Goal: Transaction & Acquisition: Purchase product/service

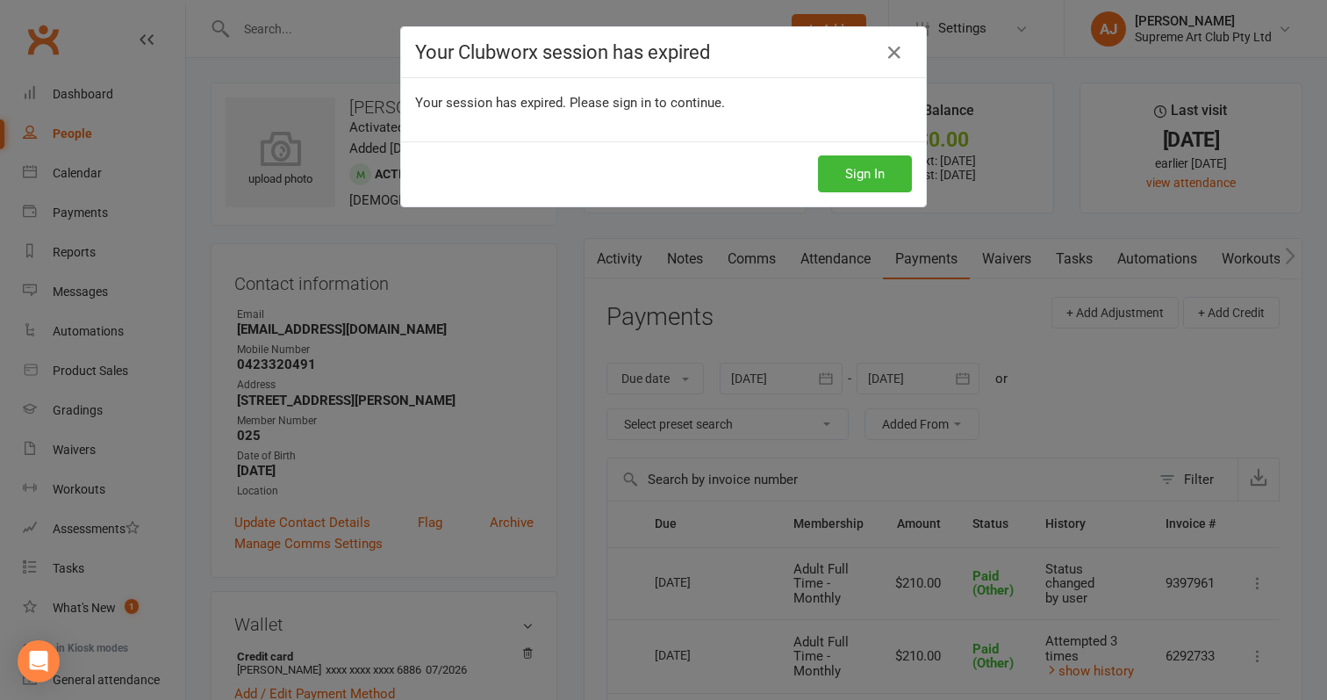
scroll to position [0, 11]
click at [877, 170] on button "Sign In" at bounding box center [865, 173] width 94 height 37
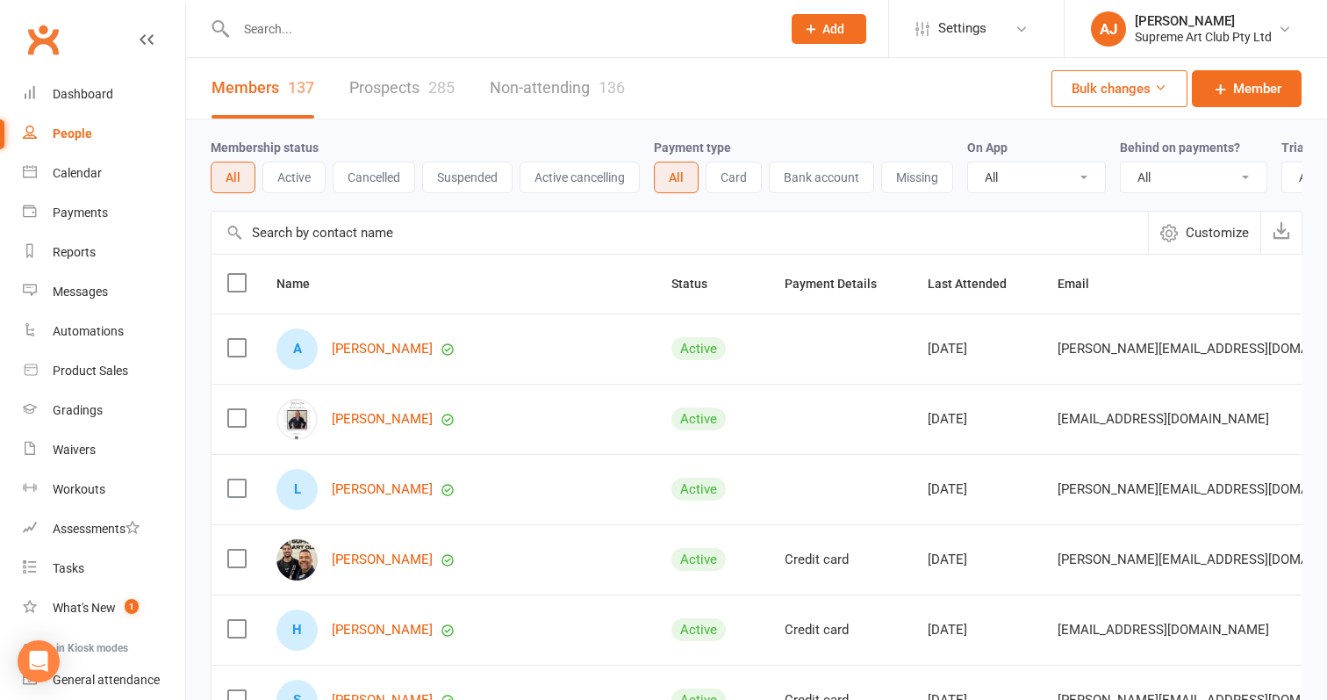
select select "100"
click at [65, 131] on div "People" at bounding box center [73, 133] width 40 height 14
click at [405, 224] on input "text" at bounding box center [680, 233] width 937 height 42
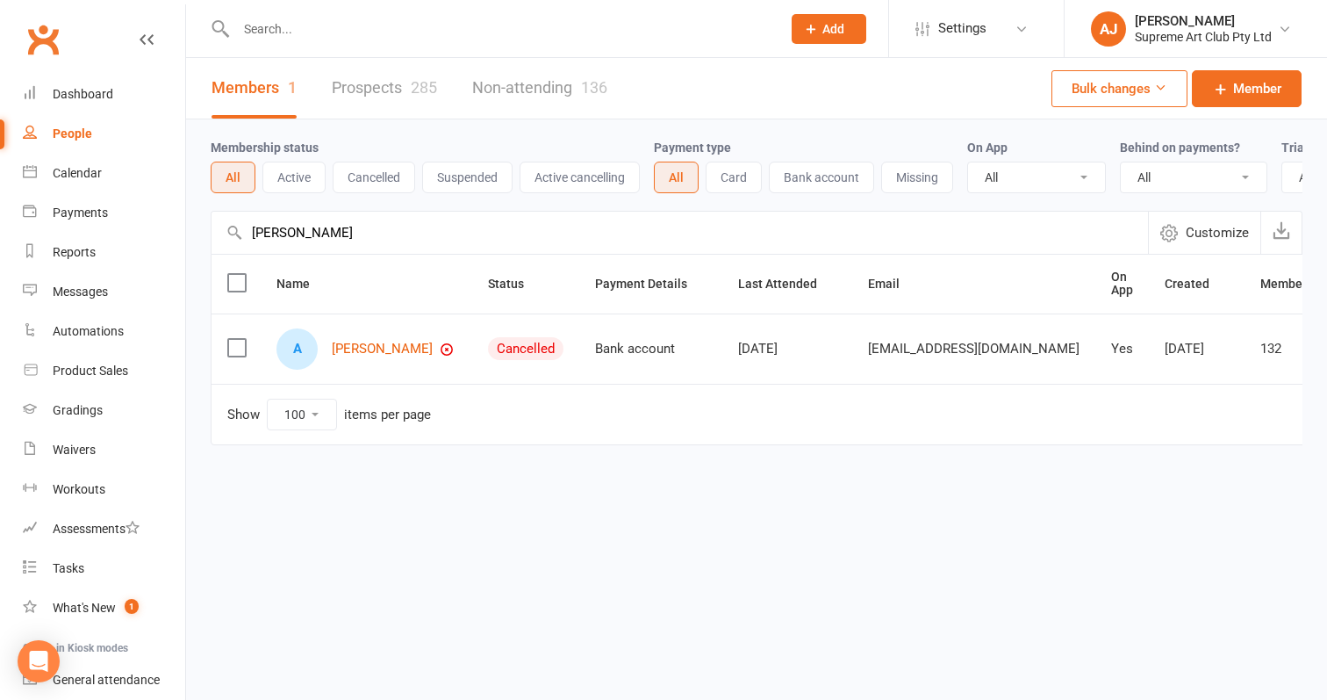
type input "Adam"
drag, startPoint x: 405, startPoint y: 224, endPoint x: 391, endPoint y: 351, distance: 128.1
click at [391, 351] on link "[PERSON_NAME]" at bounding box center [382, 348] width 101 height 15
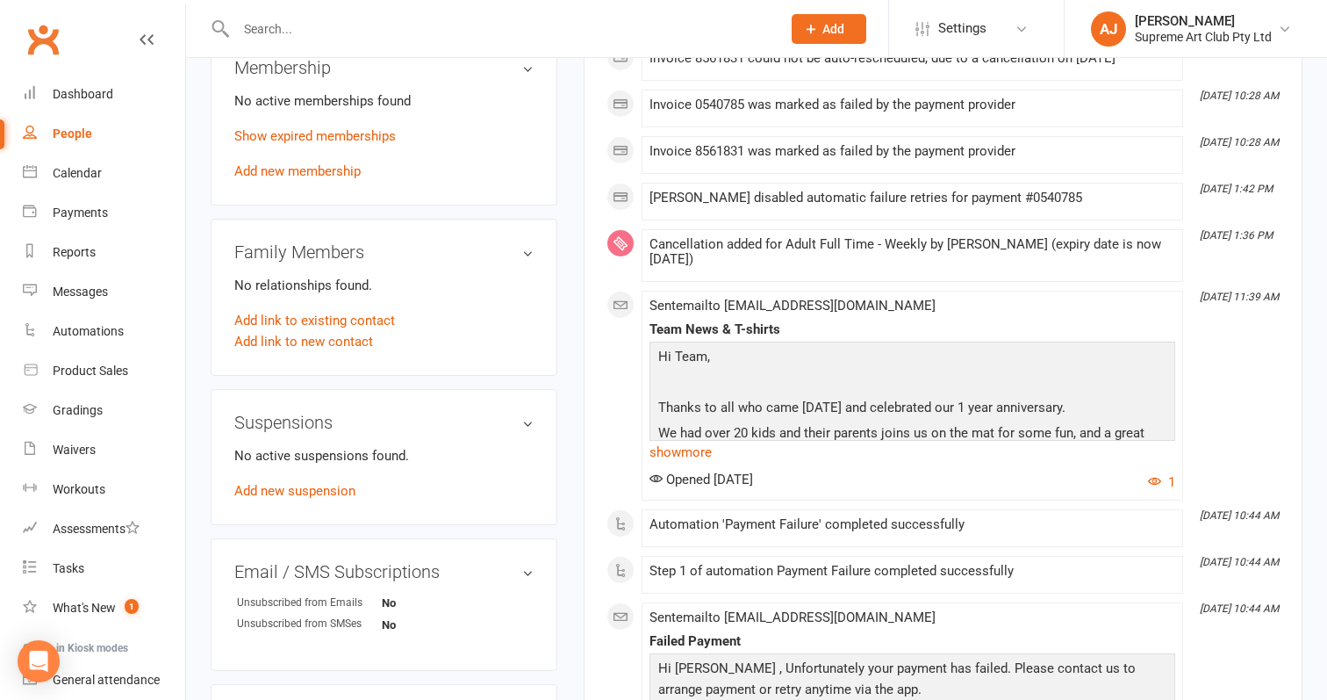
scroll to position [729, 0]
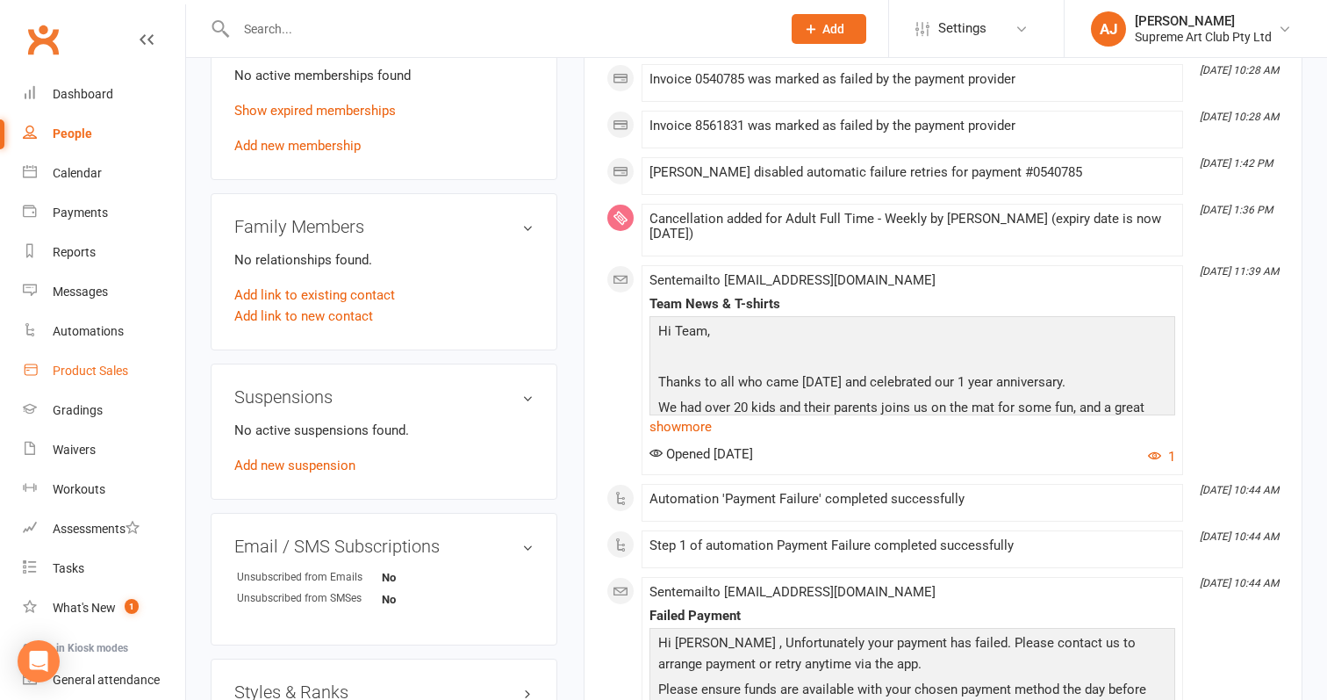
click at [82, 368] on div "Product Sales" at bounding box center [90, 370] width 75 height 14
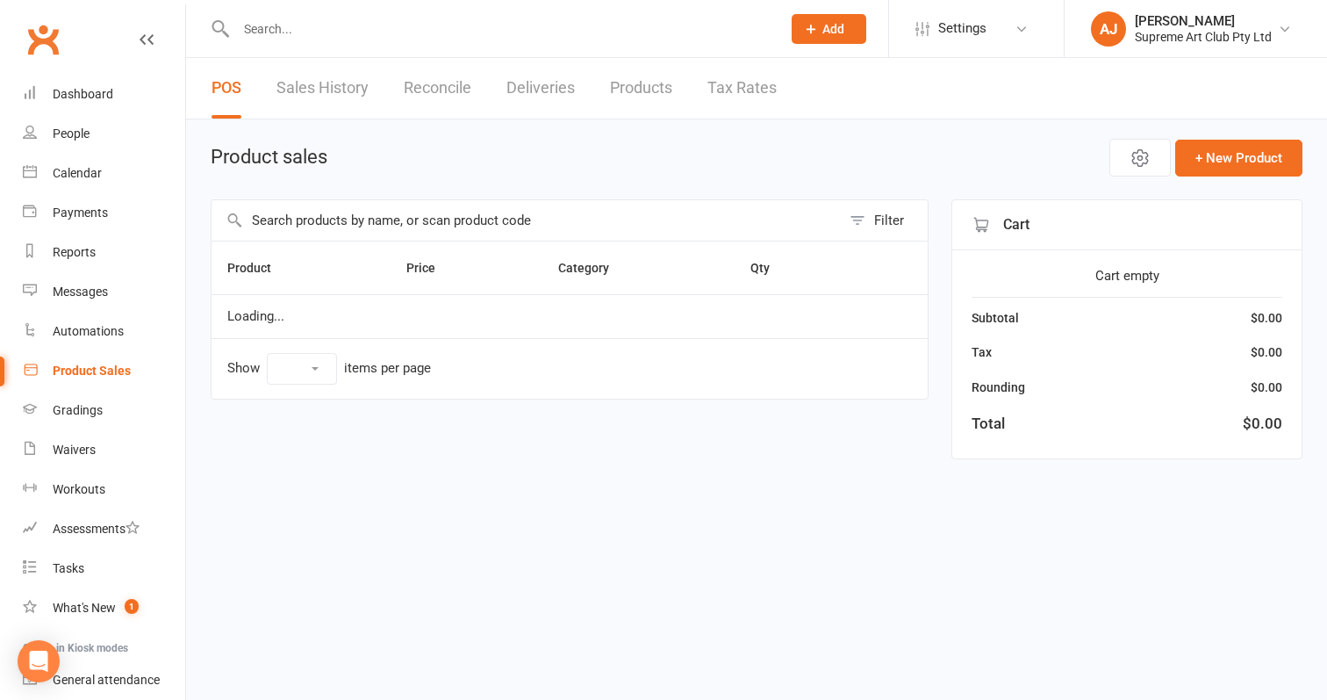
select select "100"
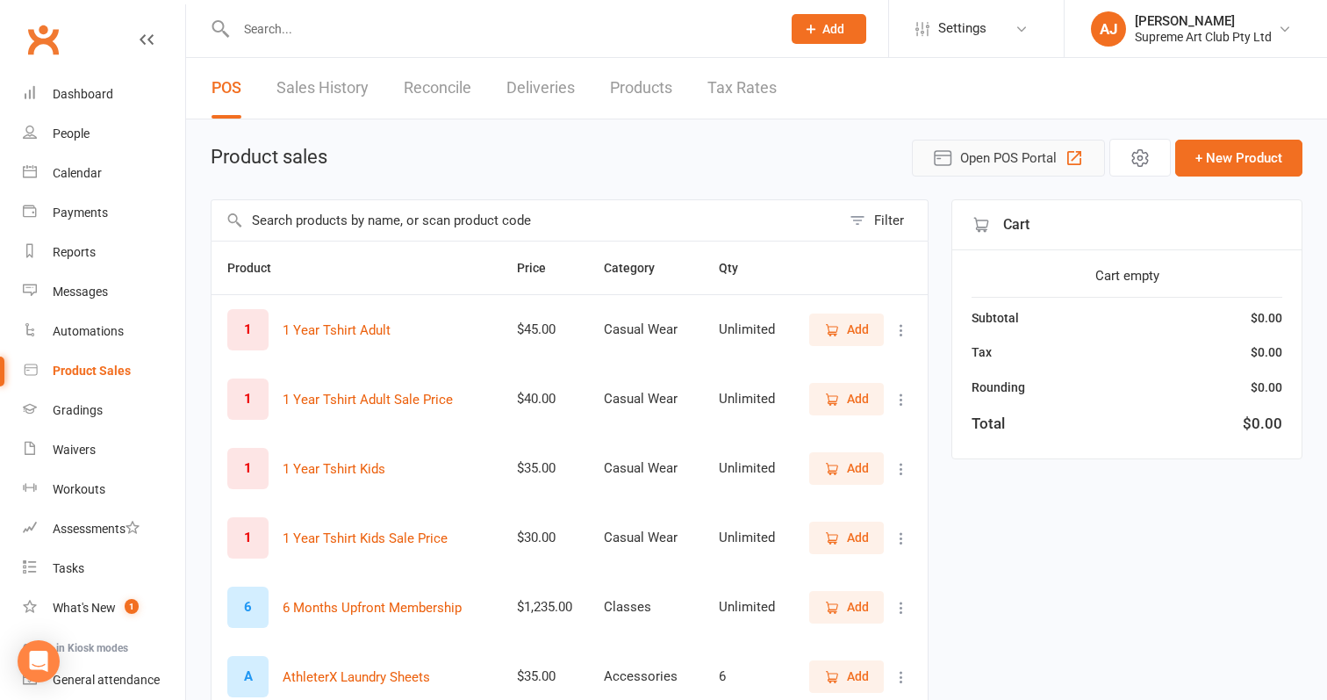
click at [995, 144] on button "Open POS Portal" at bounding box center [1008, 158] width 193 height 37
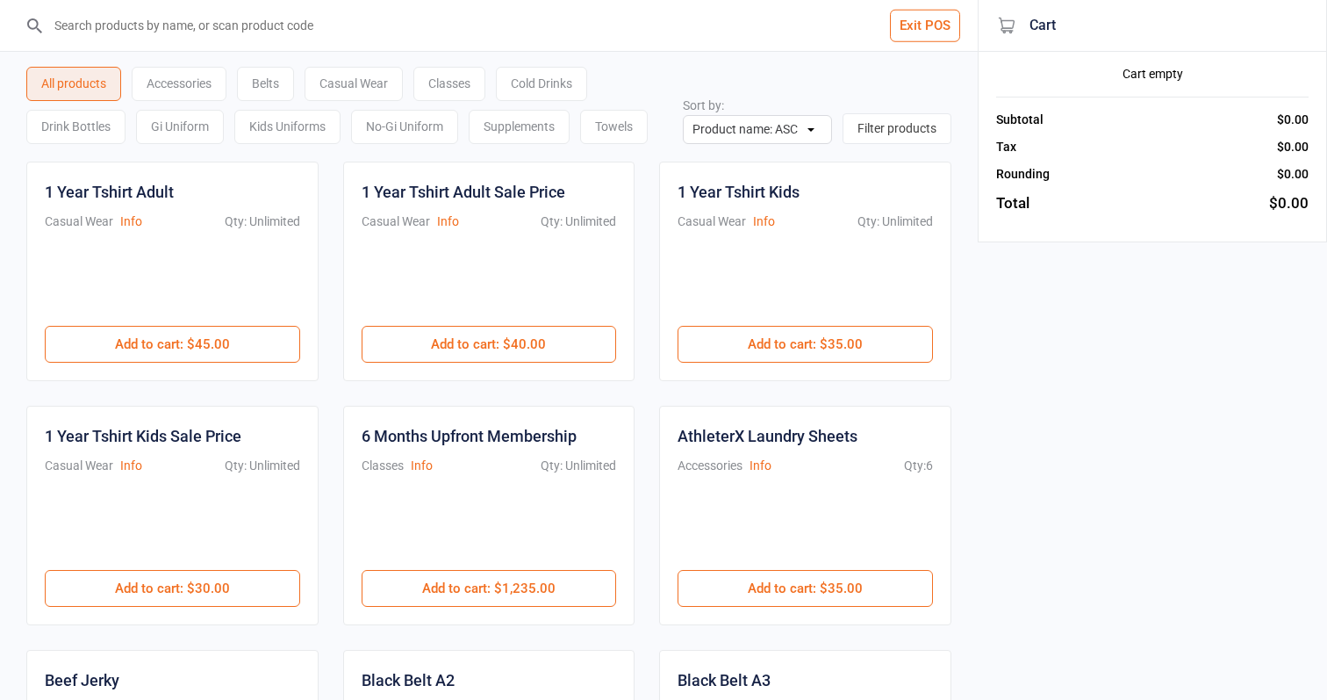
click at [925, 36] on button "Exit POS" at bounding box center [925, 26] width 70 height 32
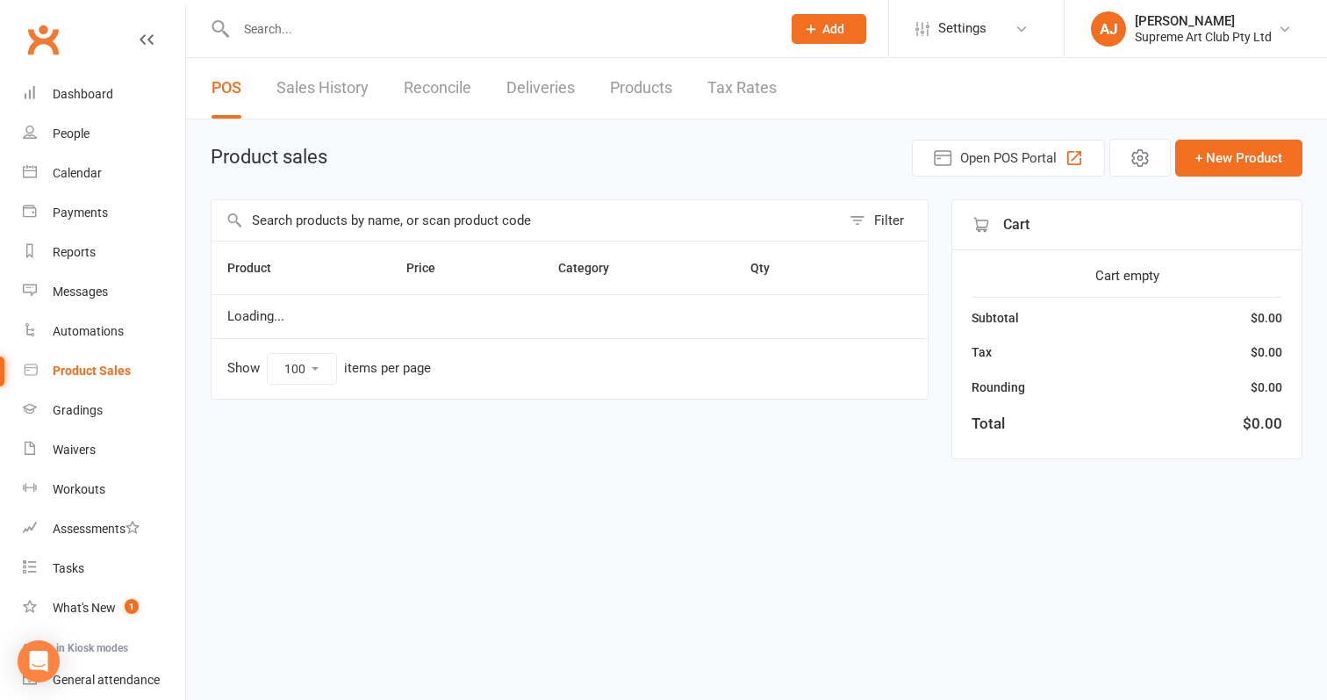
select select "100"
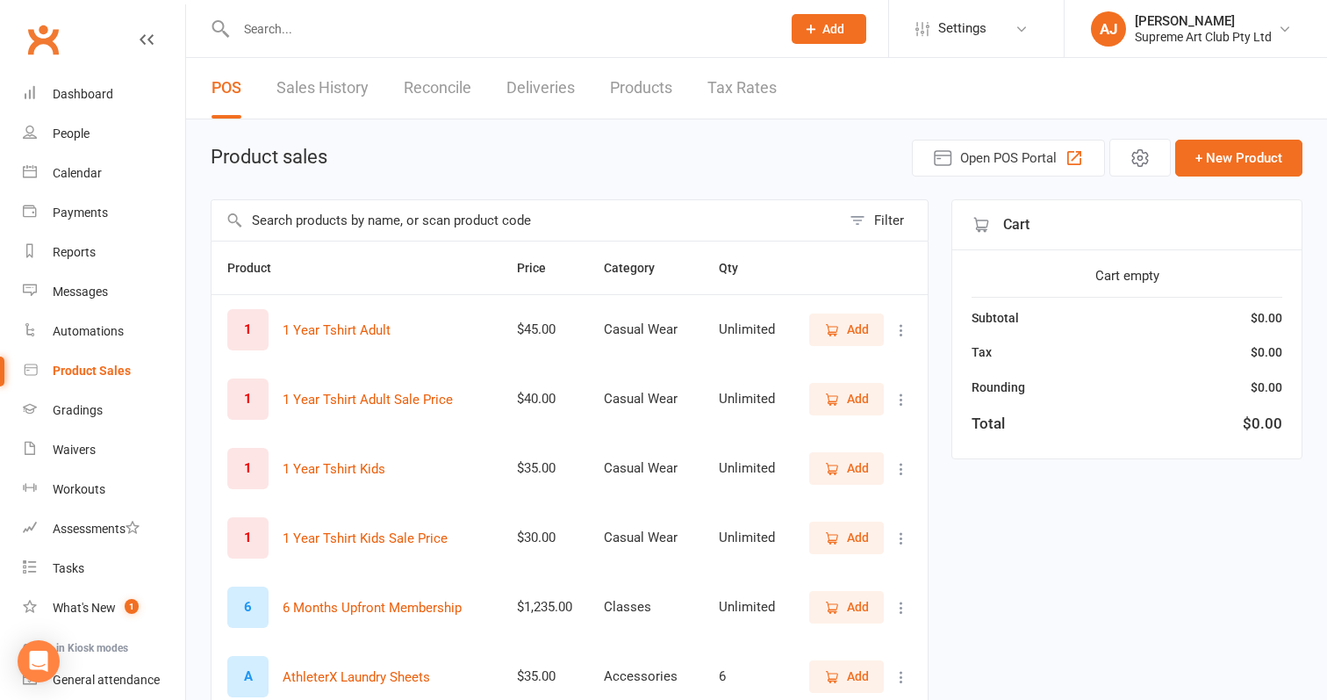
click at [347, 89] on link "Sales History" at bounding box center [323, 88] width 92 height 61
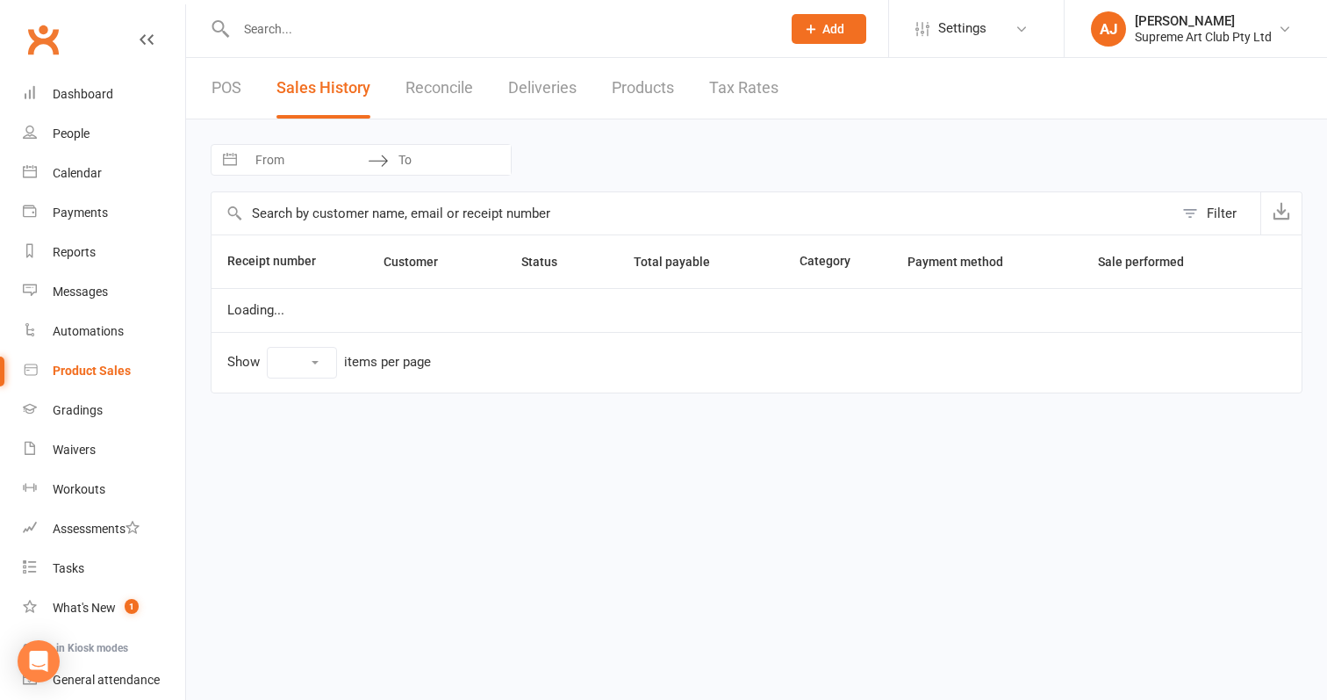
select select "100"
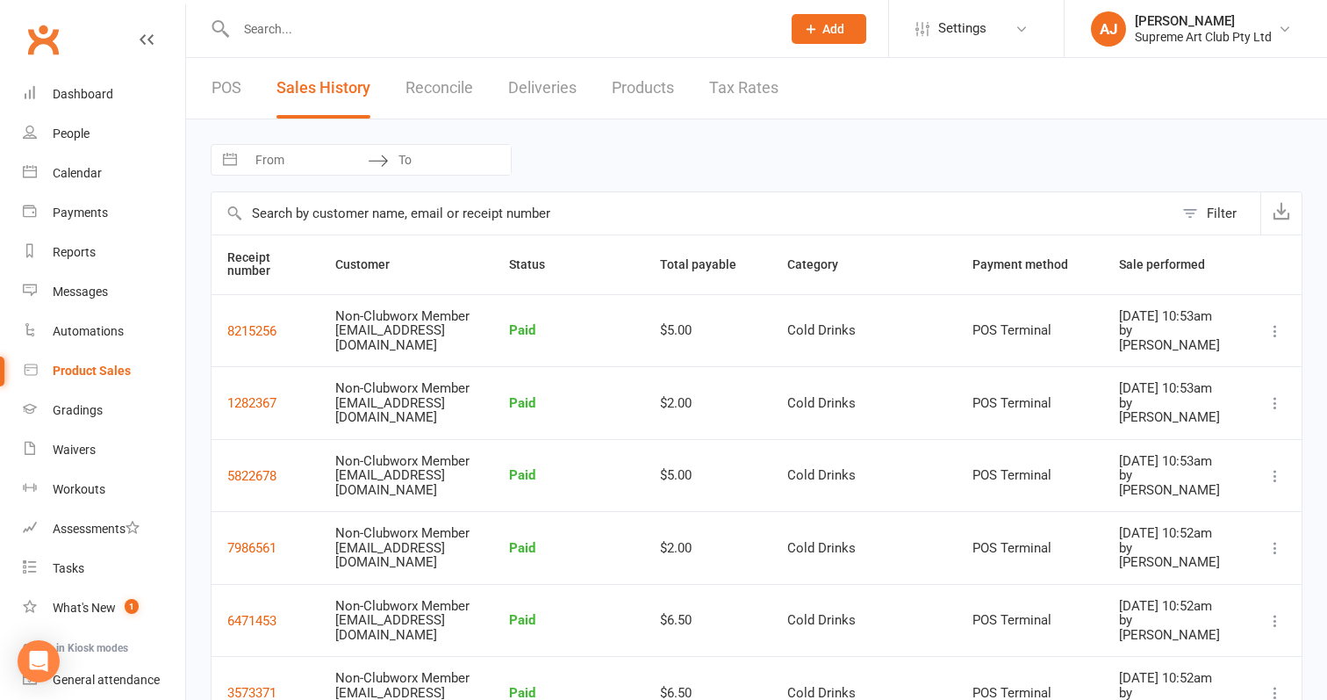
click at [214, 80] on link "POS" at bounding box center [227, 88] width 30 height 61
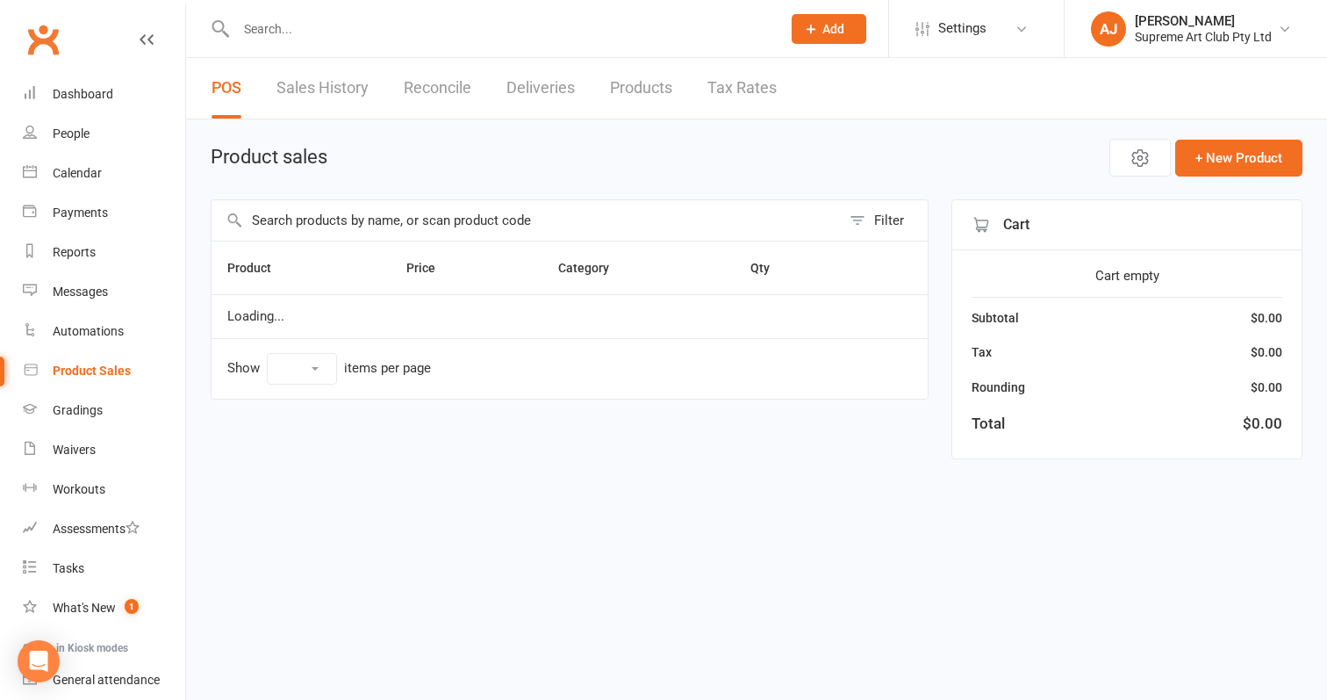
select select "100"
click at [1016, 149] on span "Open POS Portal" at bounding box center [1008, 157] width 97 height 21
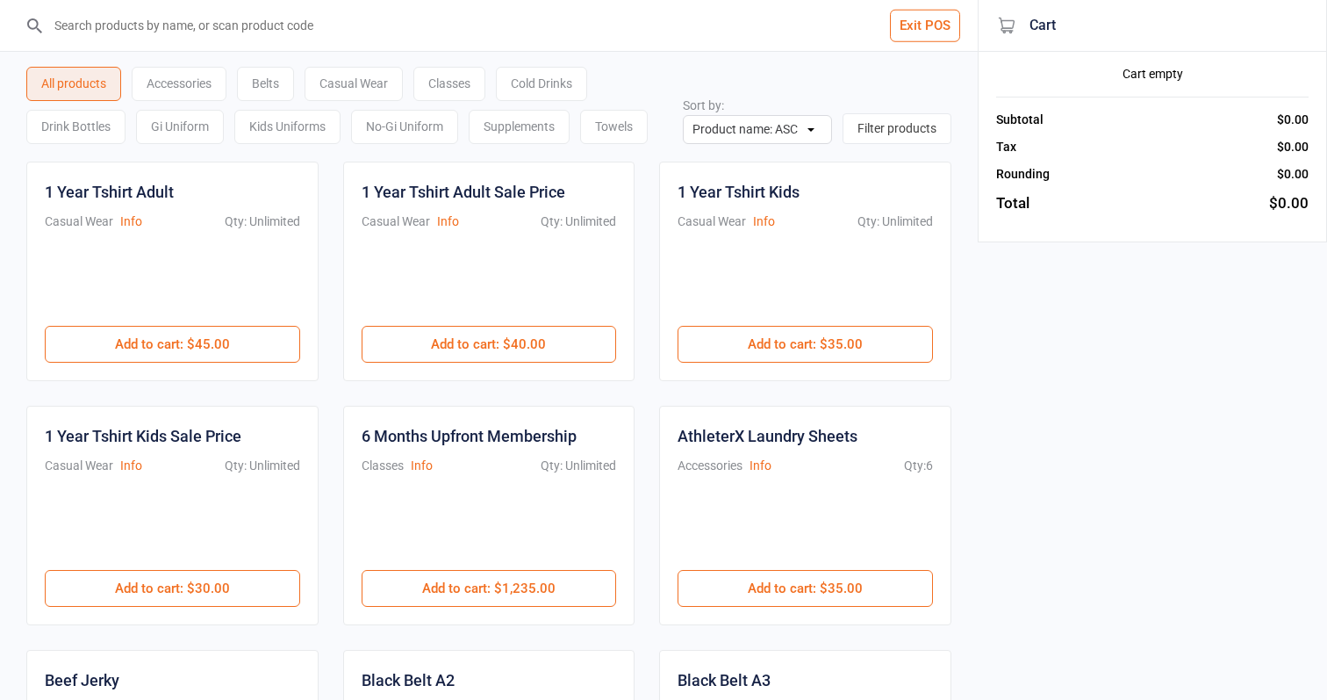
click at [559, 77] on div "Cold Drinks" at bounding box center [541, 84] width 91 height 34
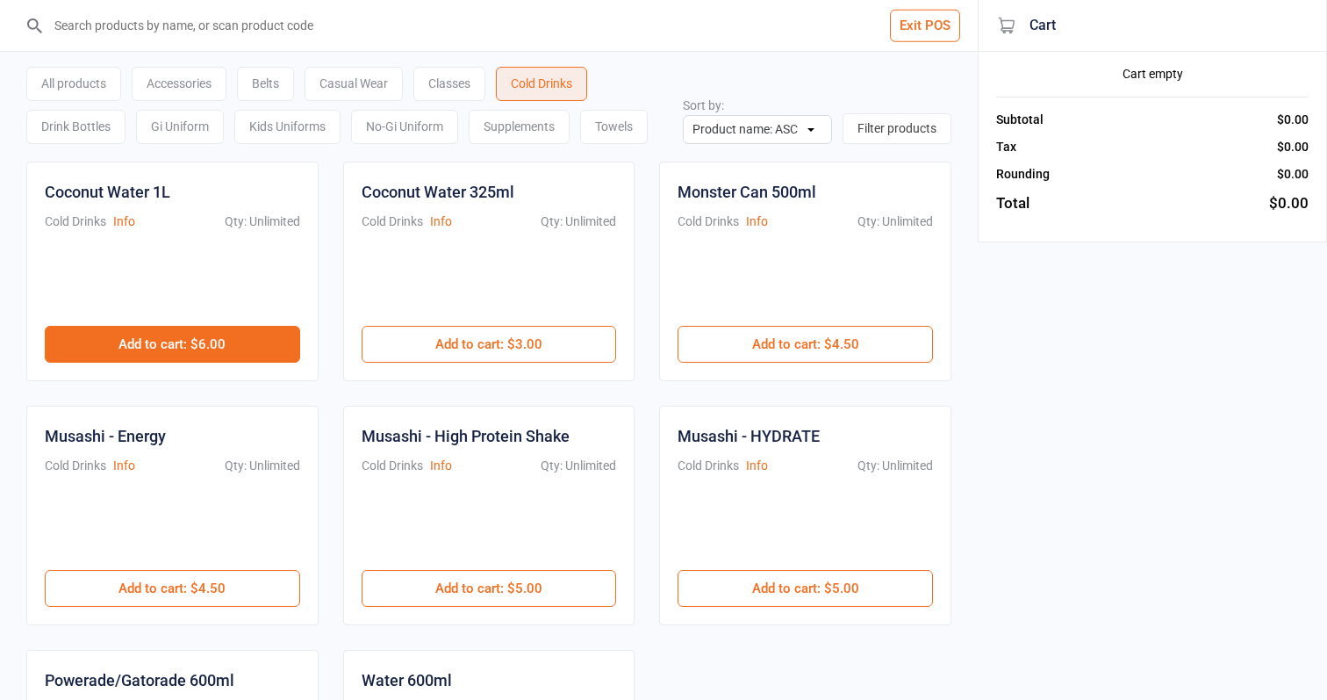
click at [283, 333] on button "Add to cart : $6.00" at bounding box center [172, 344] width 255 height 37
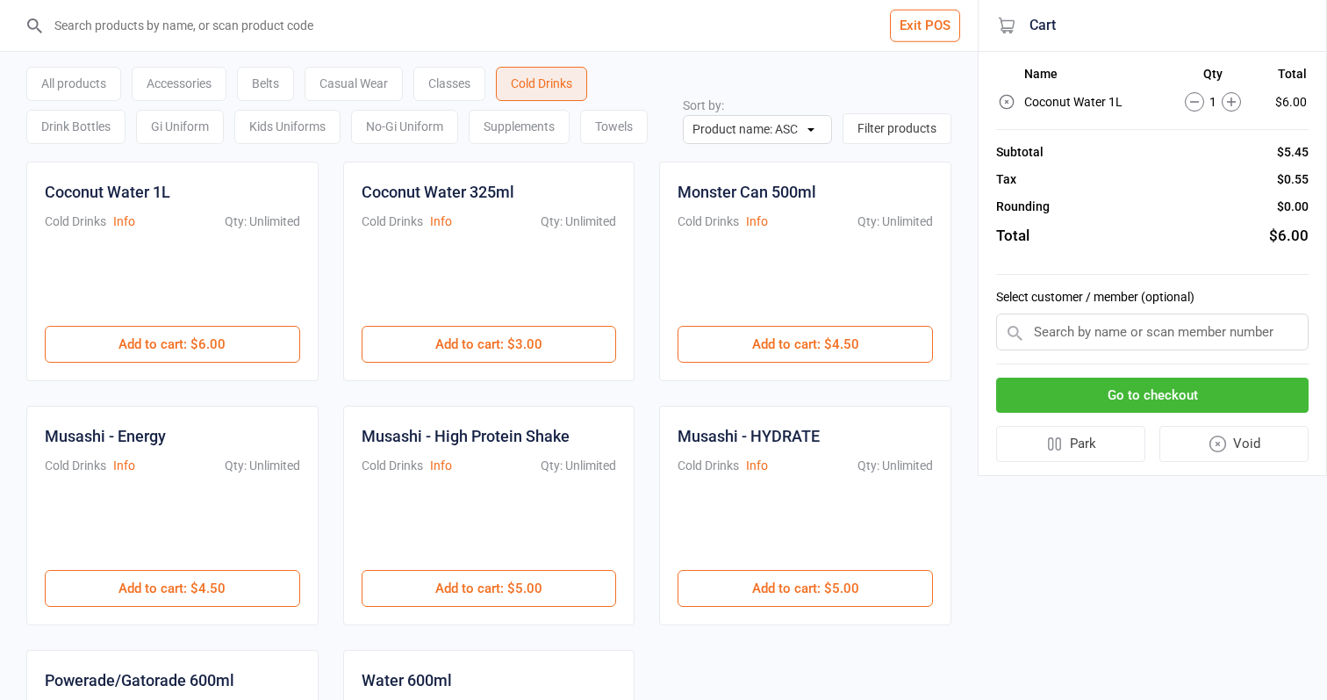
click at [1098, 391] on button "Go to checkout" at bounding box center [1152, 395] width 312 height 36
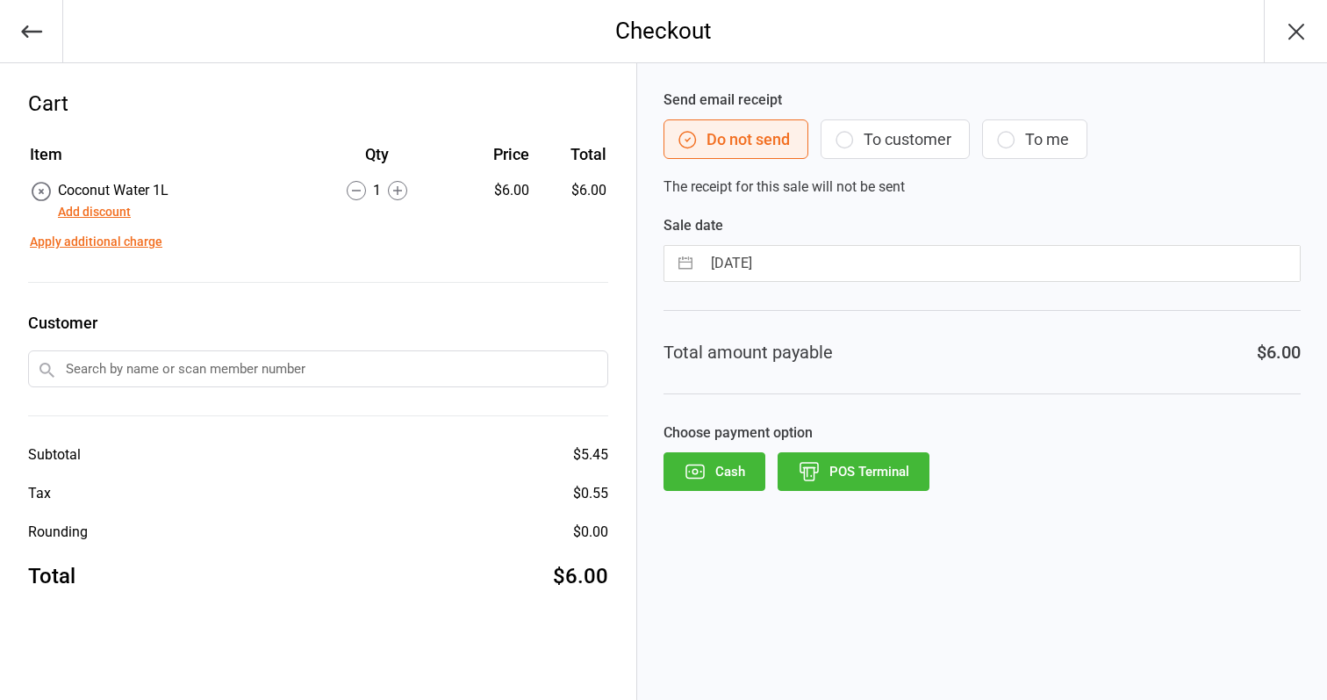
click at [864, 466] on button "POS Terminal" at bounding box center [854, 471] width 152 height 39
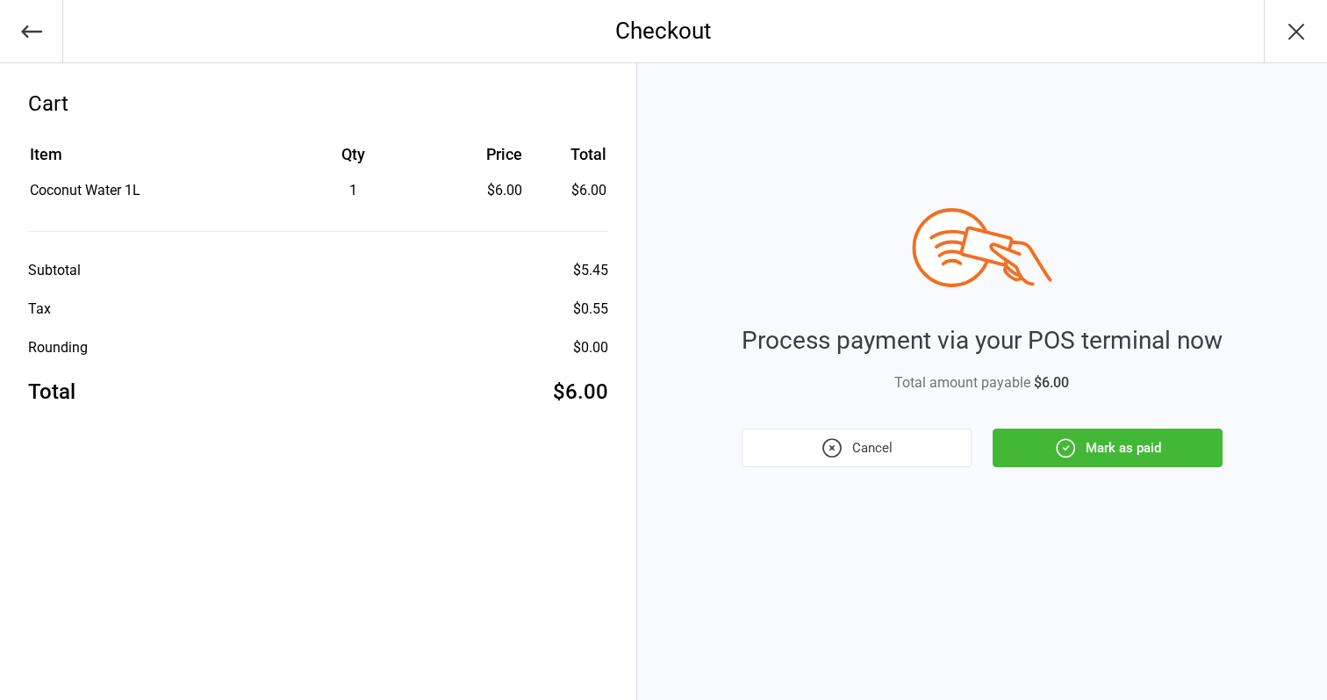
click at [1110, 465] on button "Mark as paid" at bounding box center [1108, 447] width 230 height 39
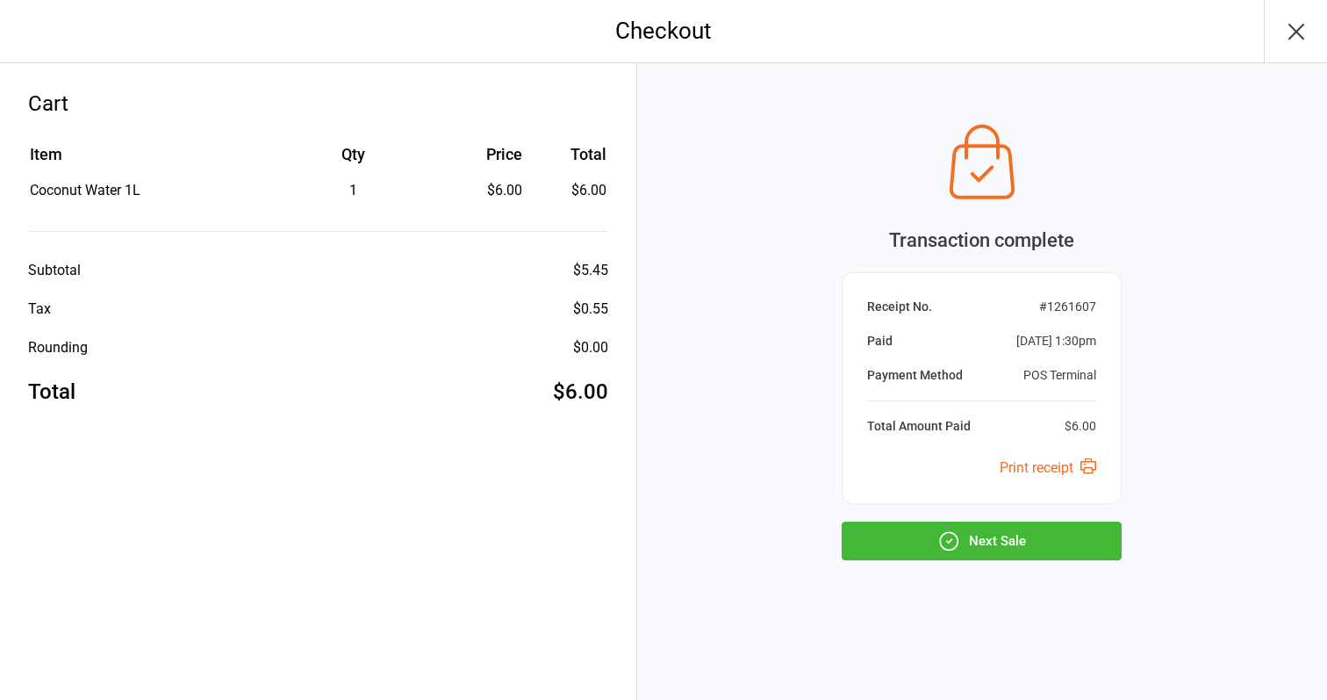
click at [988, 548] on button "Next Sale" at bounding box center [982, 540] width 280 height 39
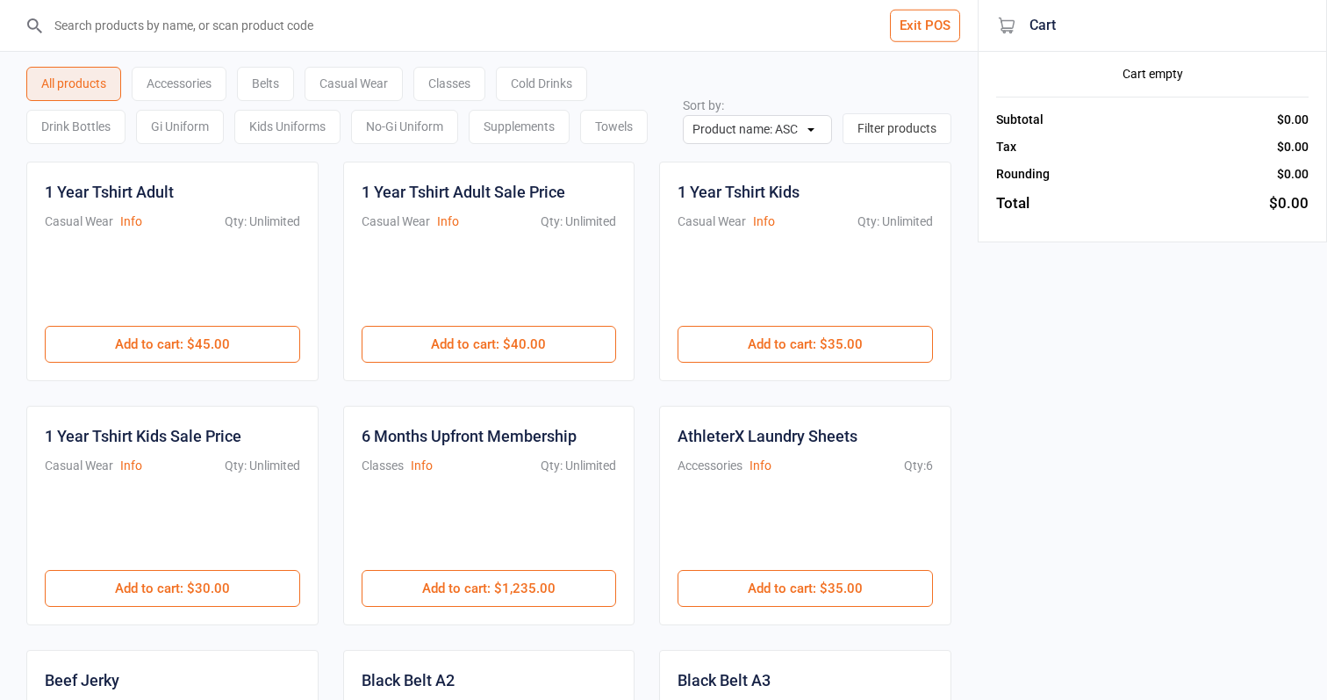
click at [539, 126] on div "Supplements" at bounding box center [519, 127] width 101 height 34
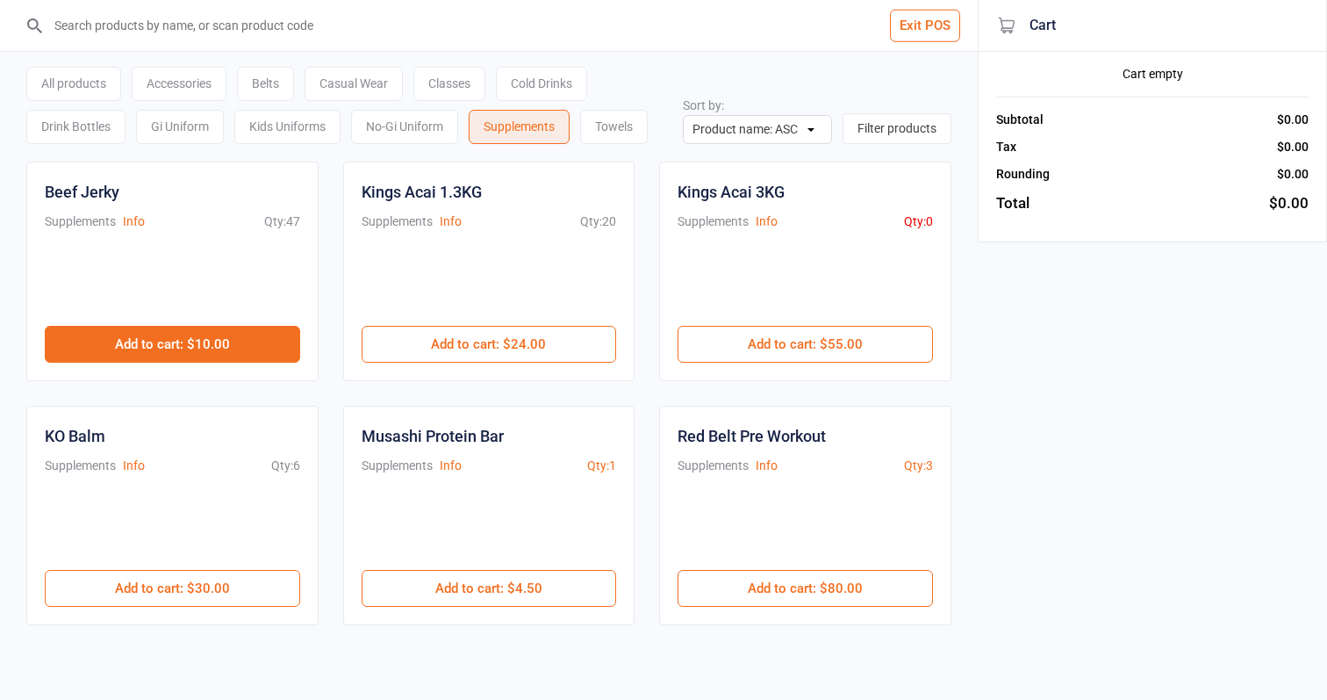
click at [208, 344] on button "Add to cart : $10.00" at bounding box center [172, 344] width 255 height 37
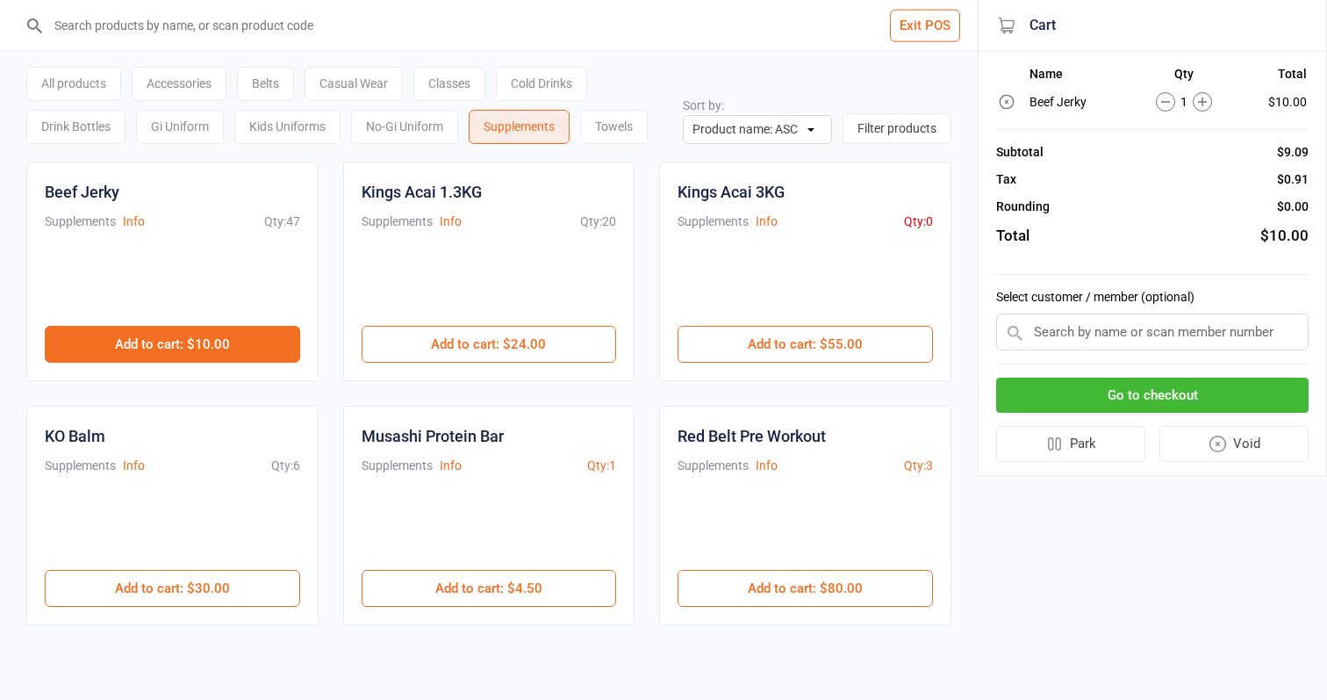
click at [208, 344] on button "Add to cart : $10.00" at bounding box center [172, 344] width 255 height 37
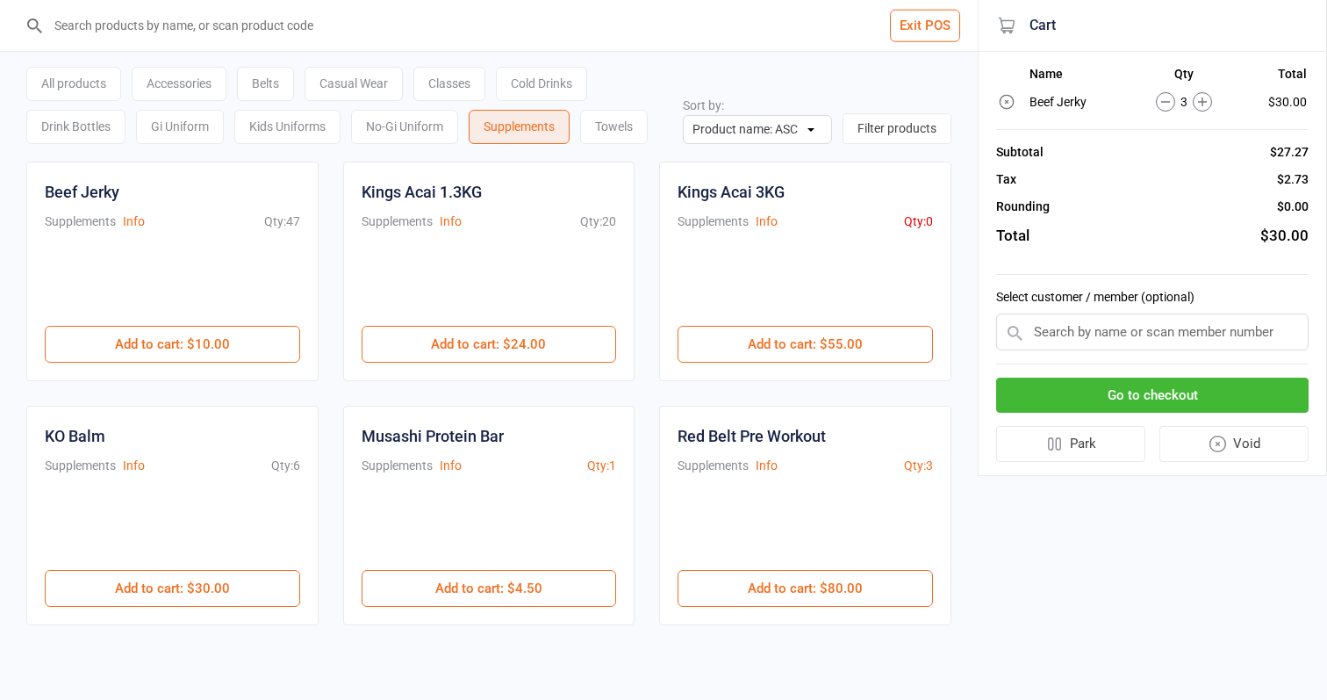
click at [537, 84] on div "Cold Drinks" at bounding box center [541, 84] width 91 height 34
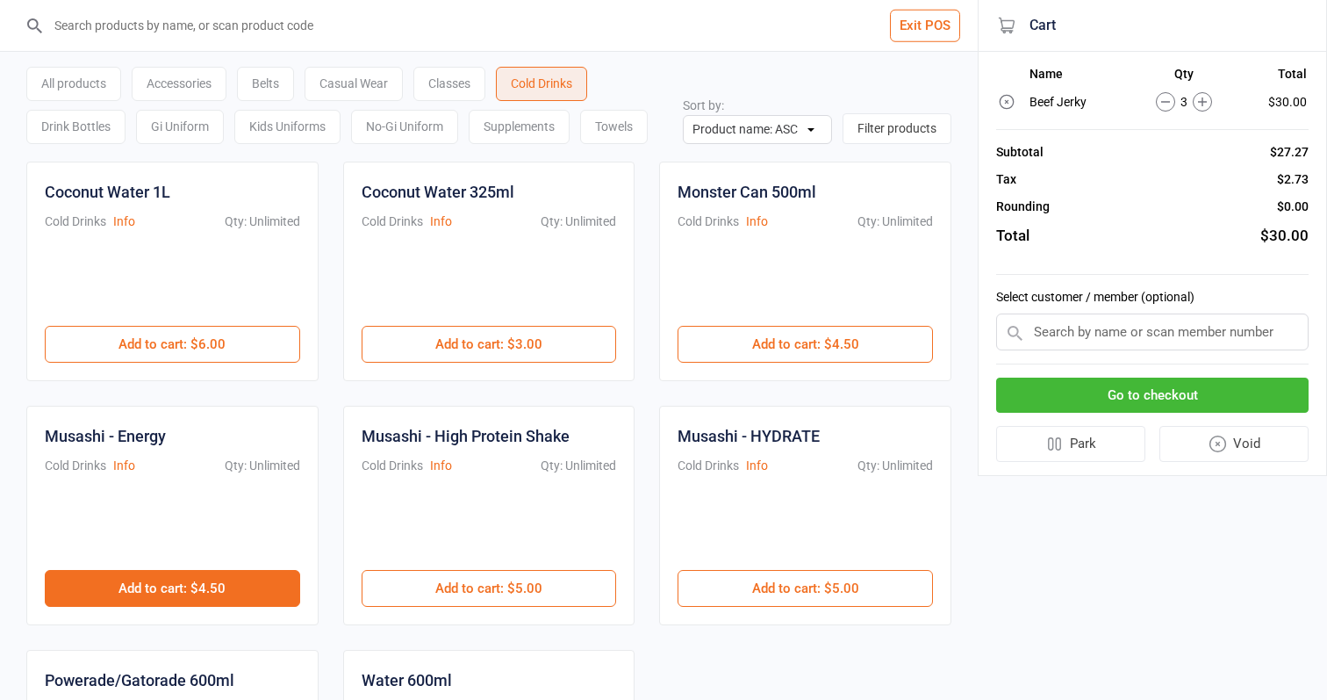
click at [270, 579] on button "Add to cart : $4.50" at bounding box center [172, 588] width 255 height 37
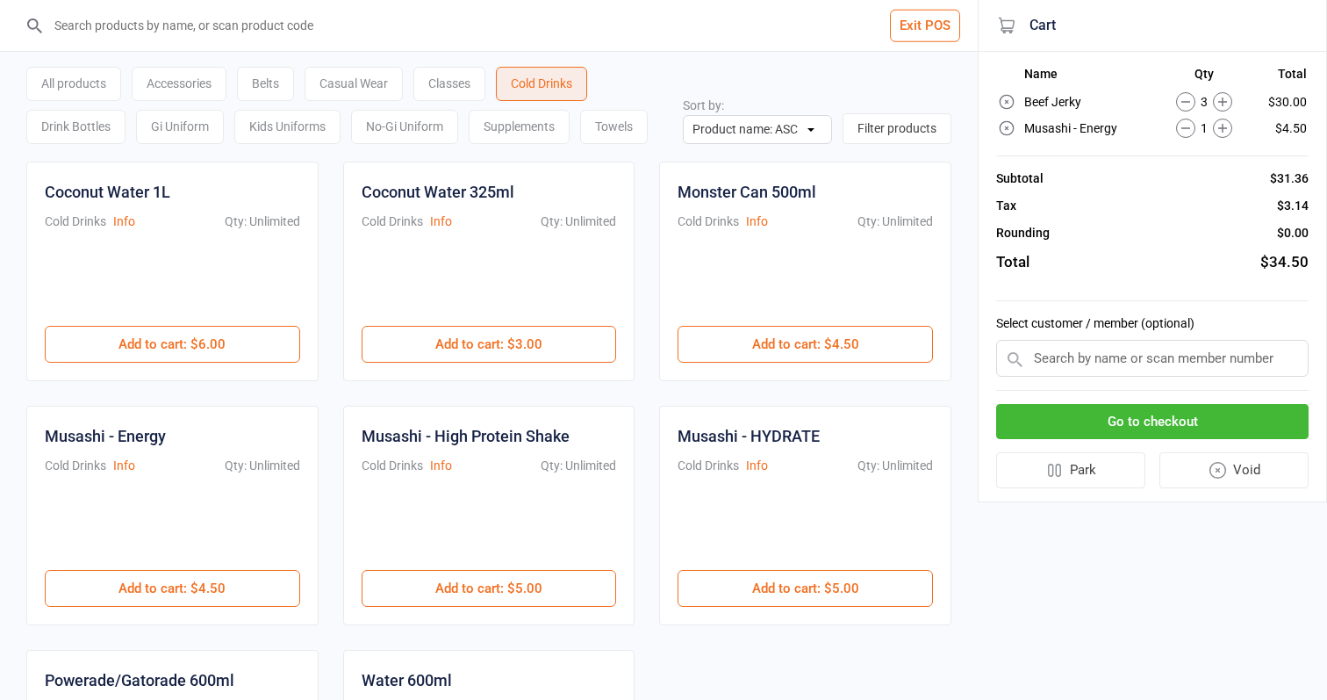
click at [1145, 424] on button "Go to checkout" at bounding box center [1152, 422] width 312 height 36
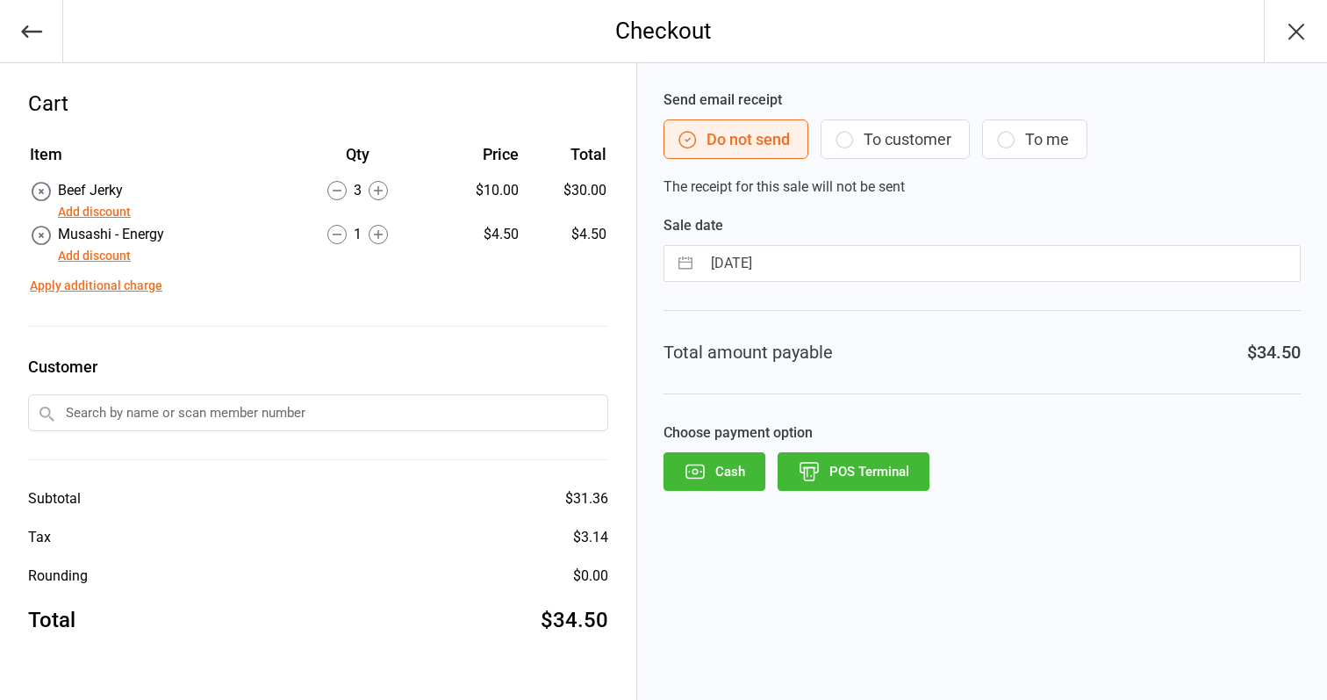
click at [899, 465] on button "POS Terminal" at bounding box center [854, 471] width 152 height 39
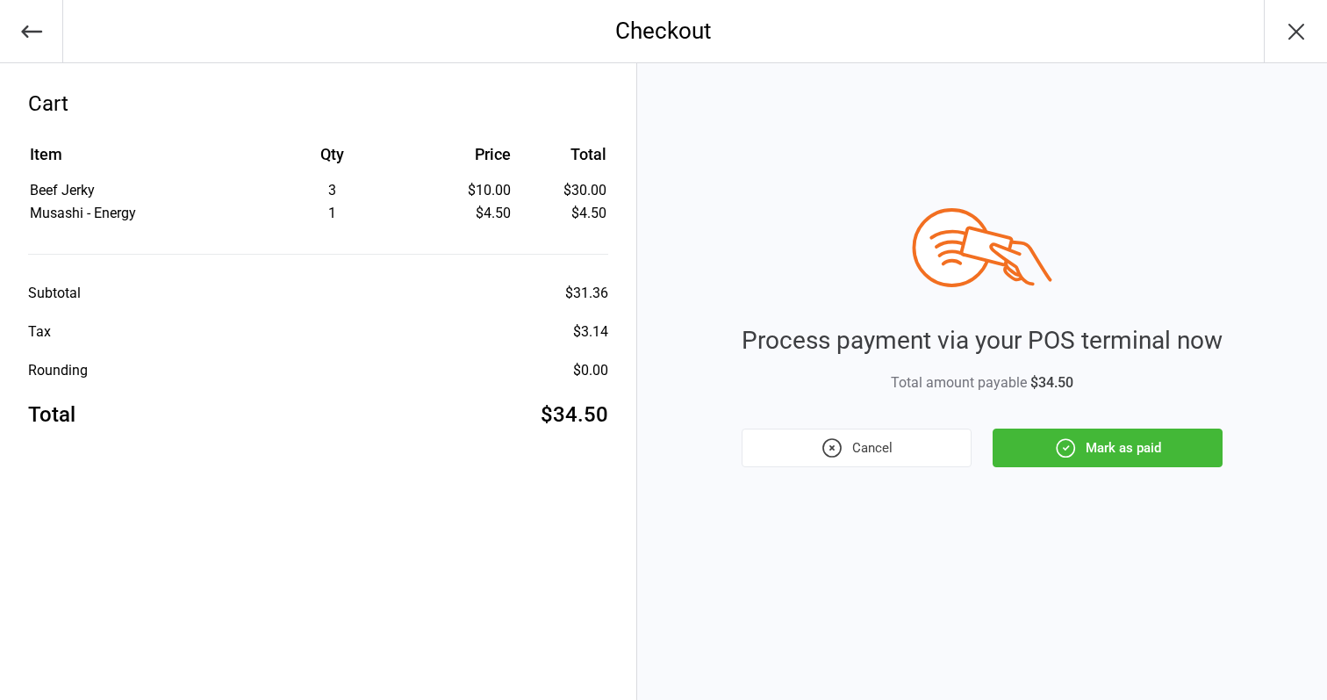
click at [1126, 438] on button "Mark as paid" at bounding box center [1108, 447] width 230 height 39
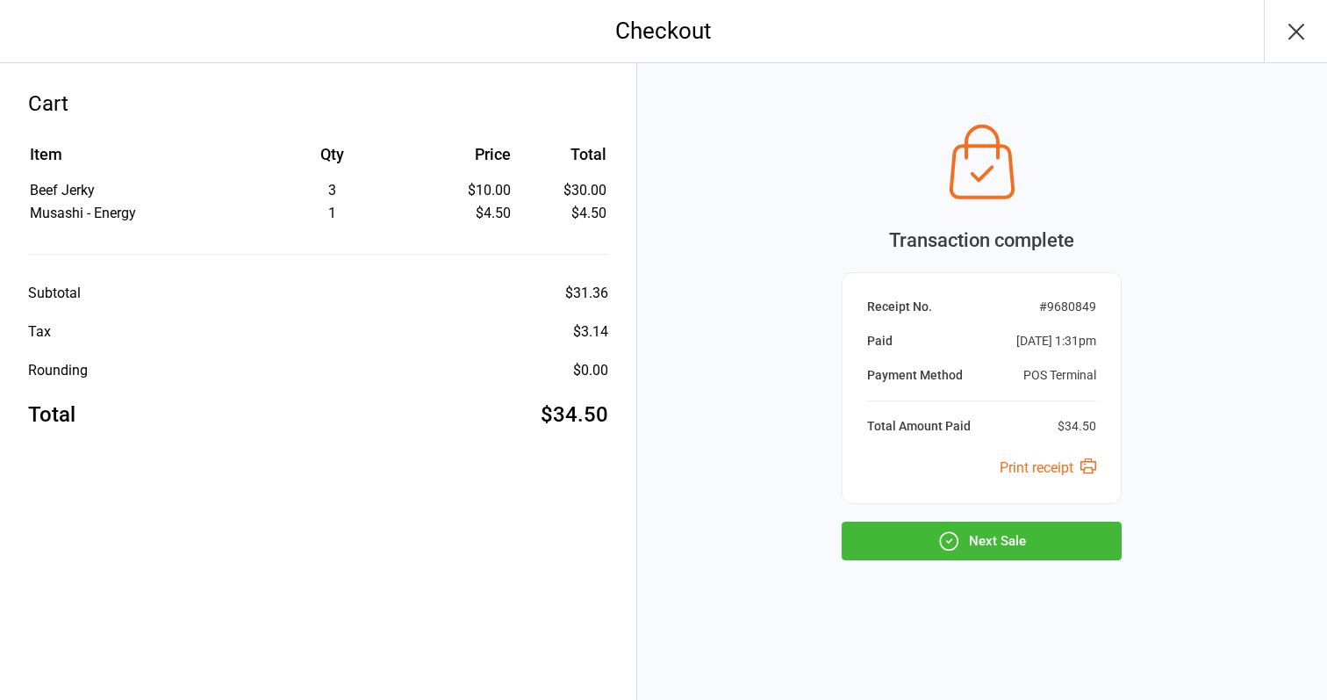
click at [1295, 37] on icon "button" at bounding box center [1296, 32] width 28 height 28
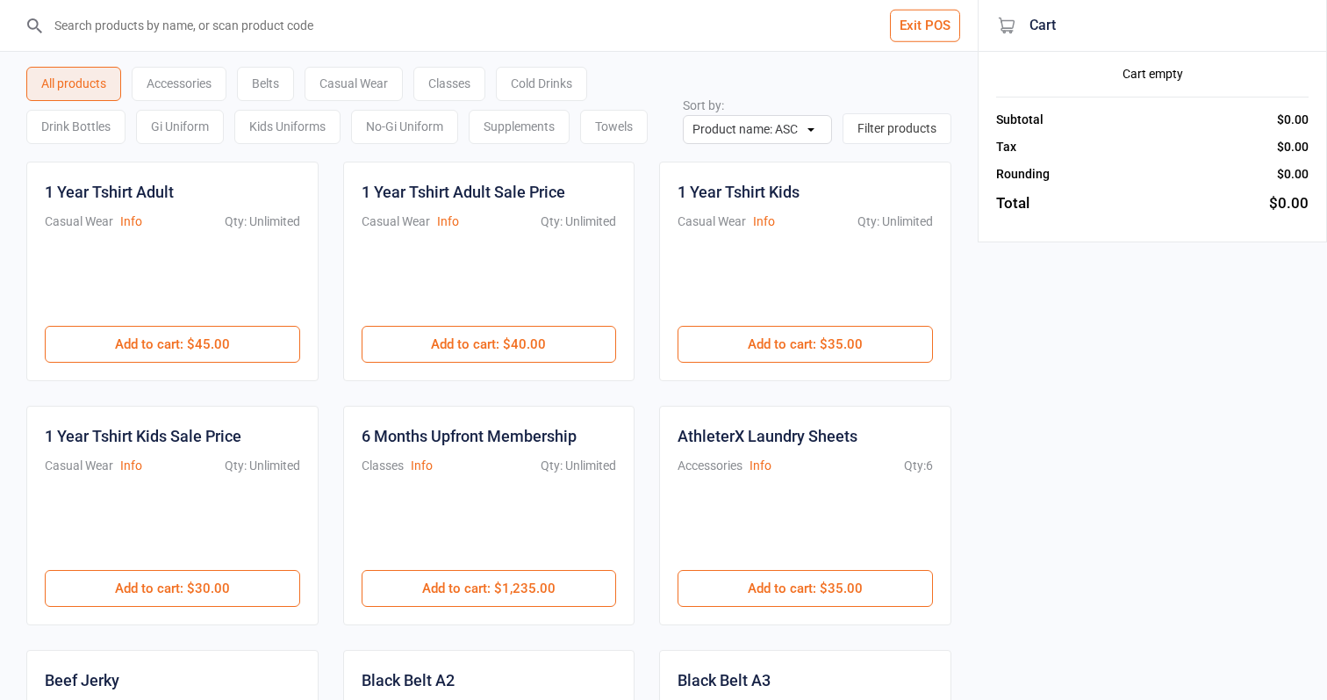
click at [915, 34] on button "Exit POS" at bounding box center [925, 26] width 70 height 32
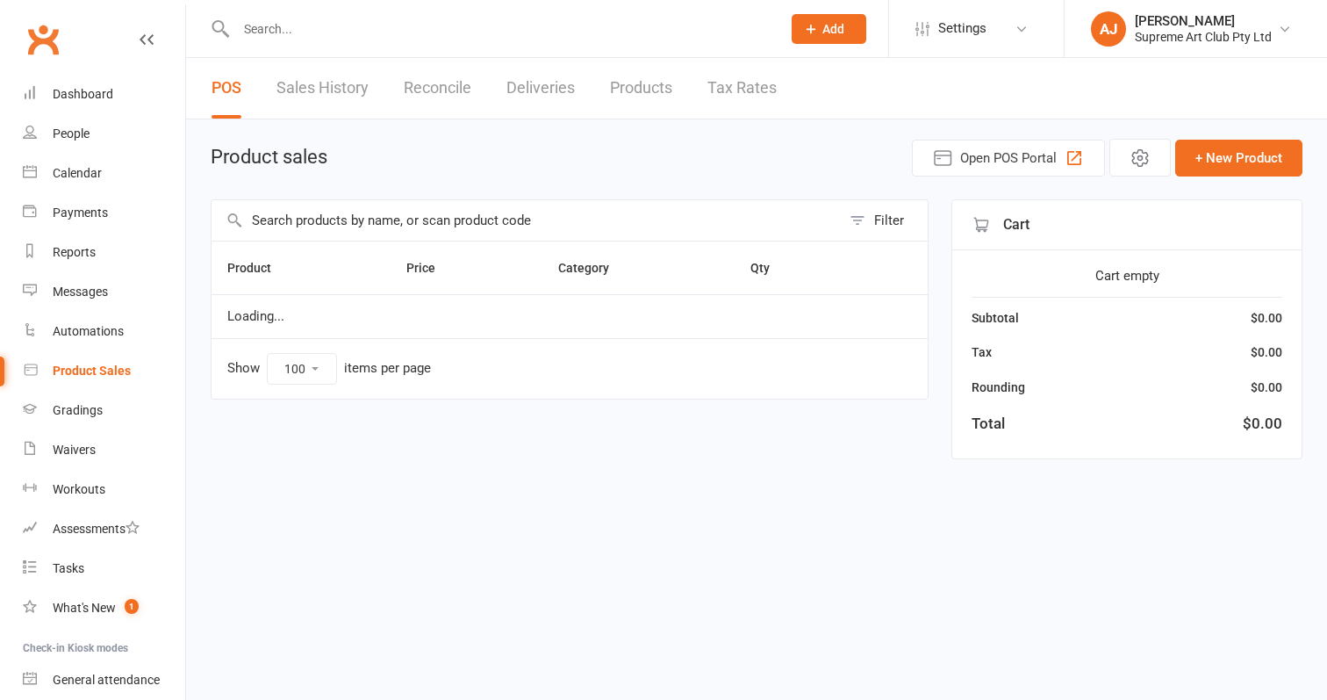
select select "100"
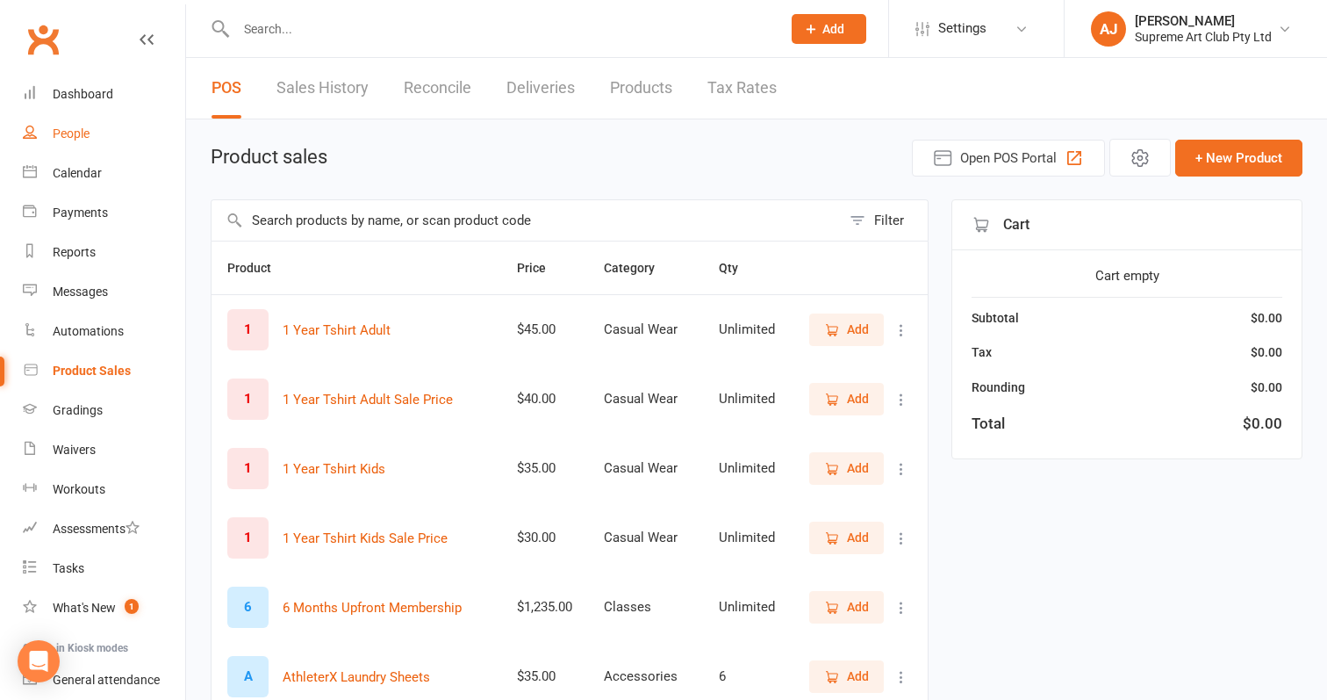
click at [74, 133] on div "People" at bounding box center [71, 133] width 37 height 14
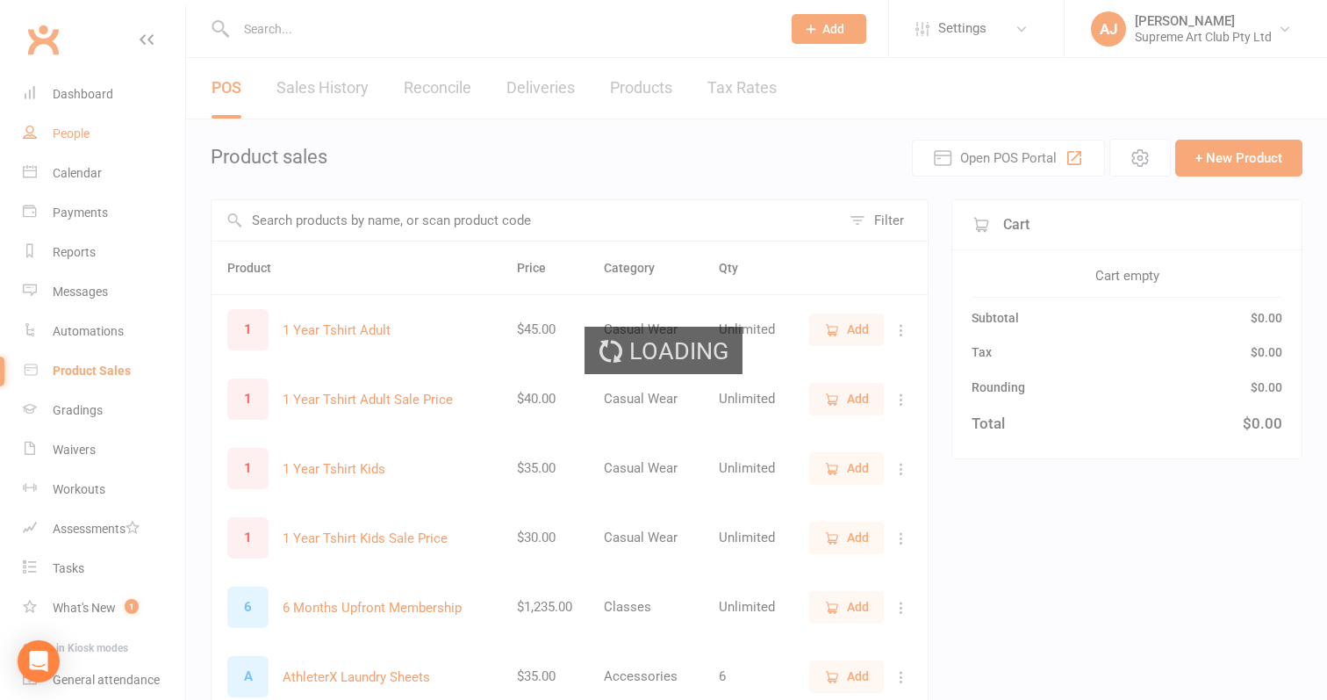
select select "100"
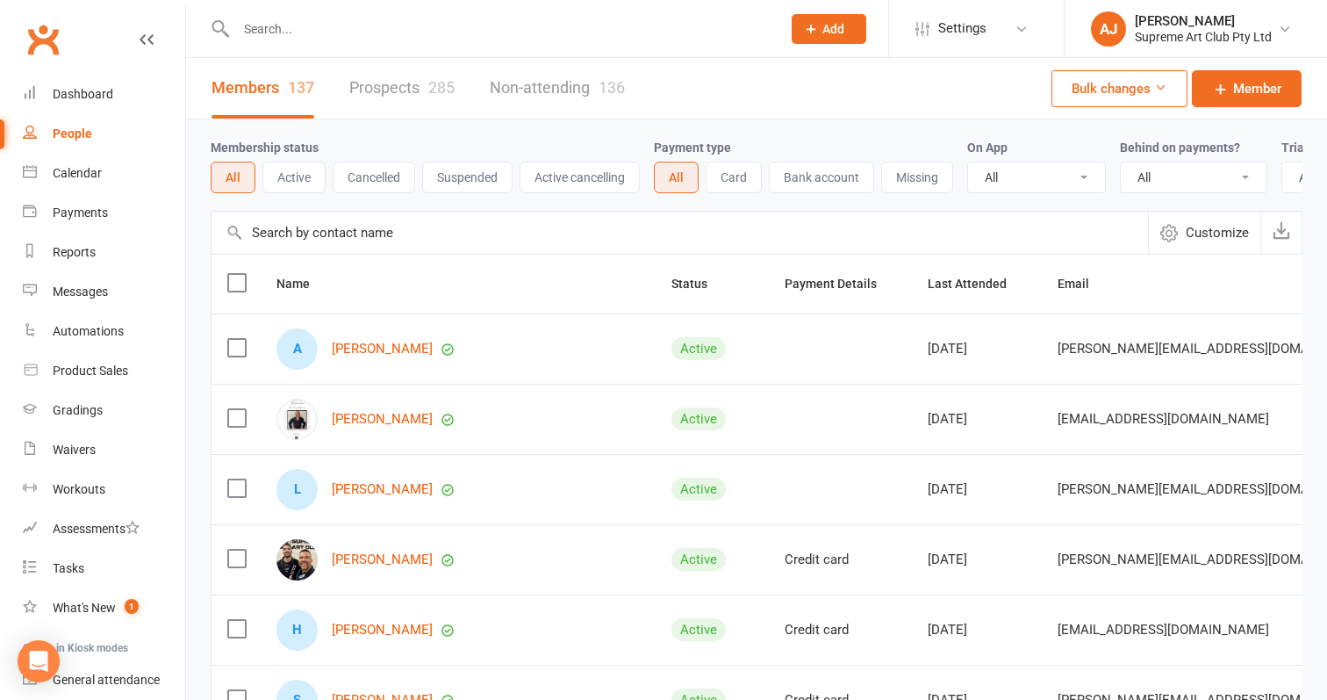
click at [297, 177] on button "Active" at bounding box center [293, 178] width 63 height 32
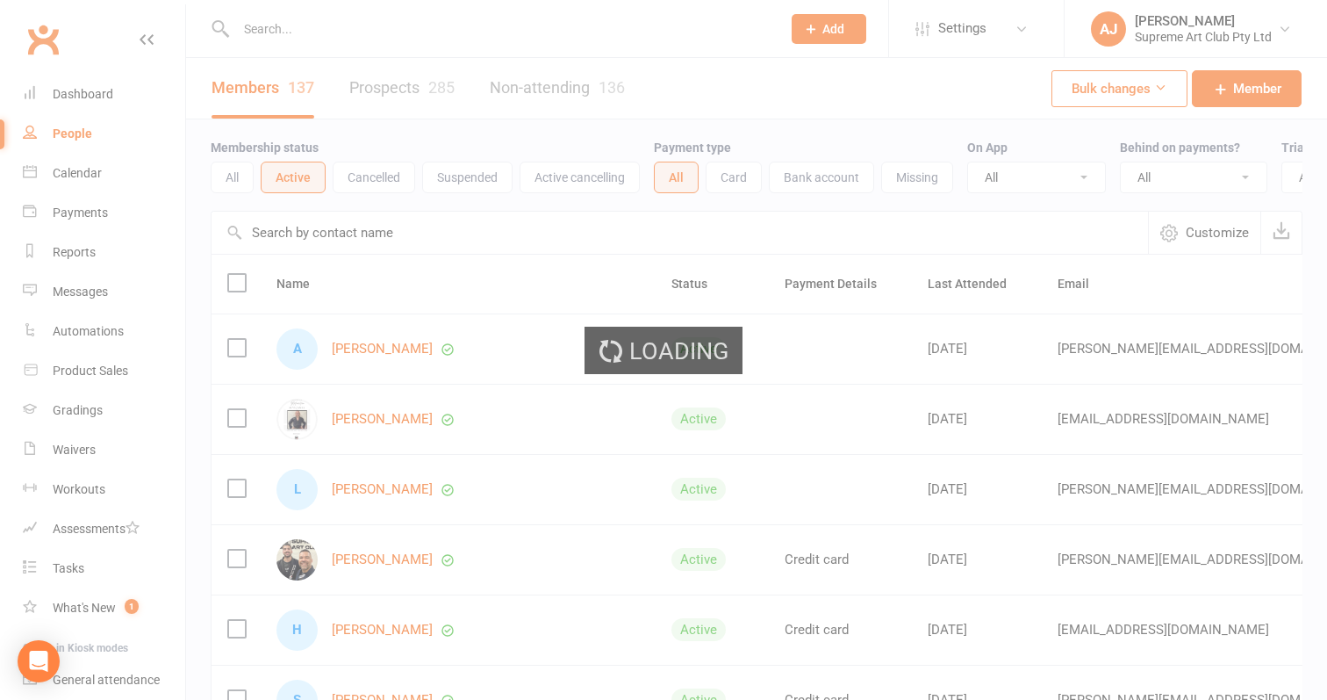
click at [397, 183] on div "Loading" at bounding box center [663, 350] width 1327 height 700
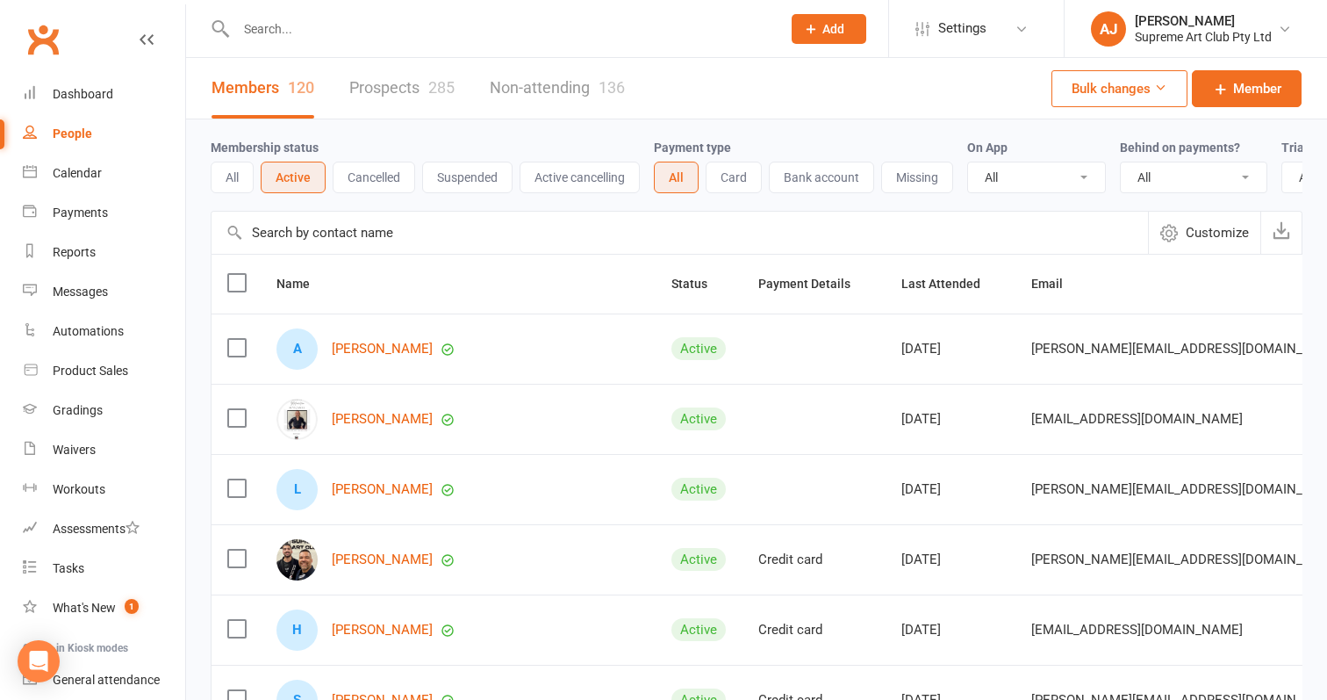
click at [397, 183] on button "Cancelled" at bounding box center [374, 178] width 83 height 32
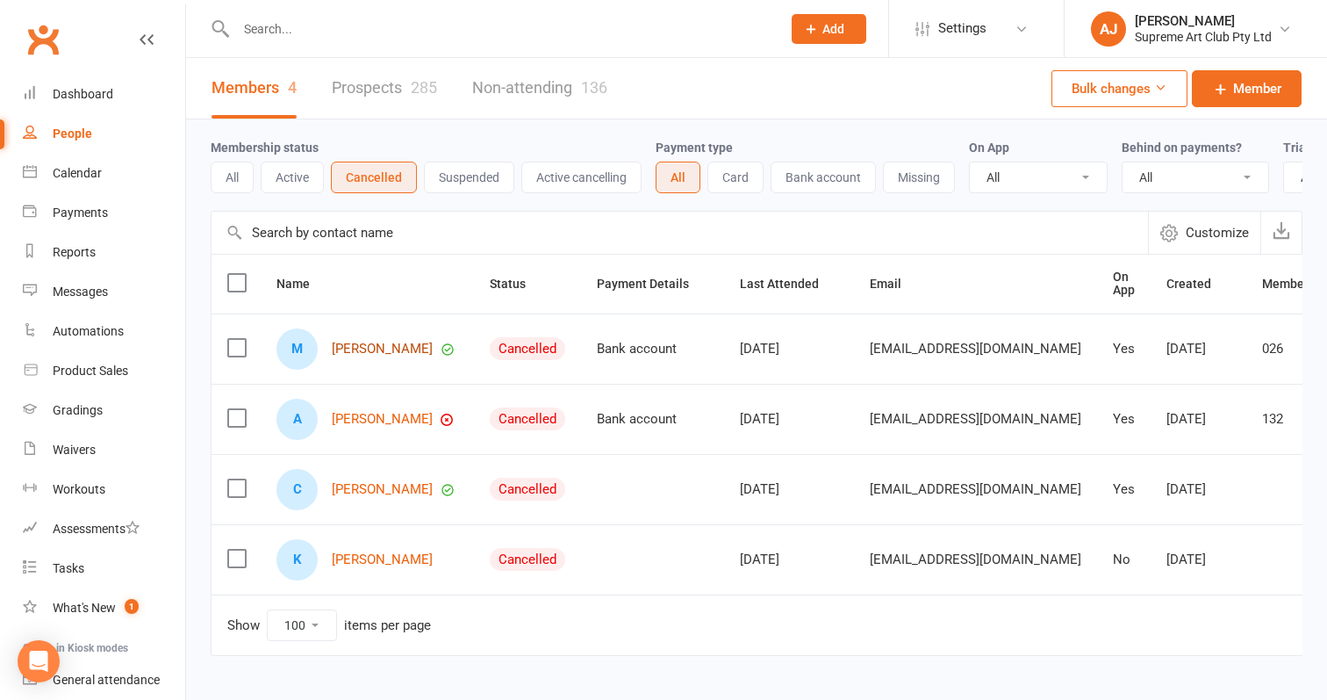
click at [363, 349] on link "[PERSON_NAME]" at bounding box center [382, 348] width 101 height 15
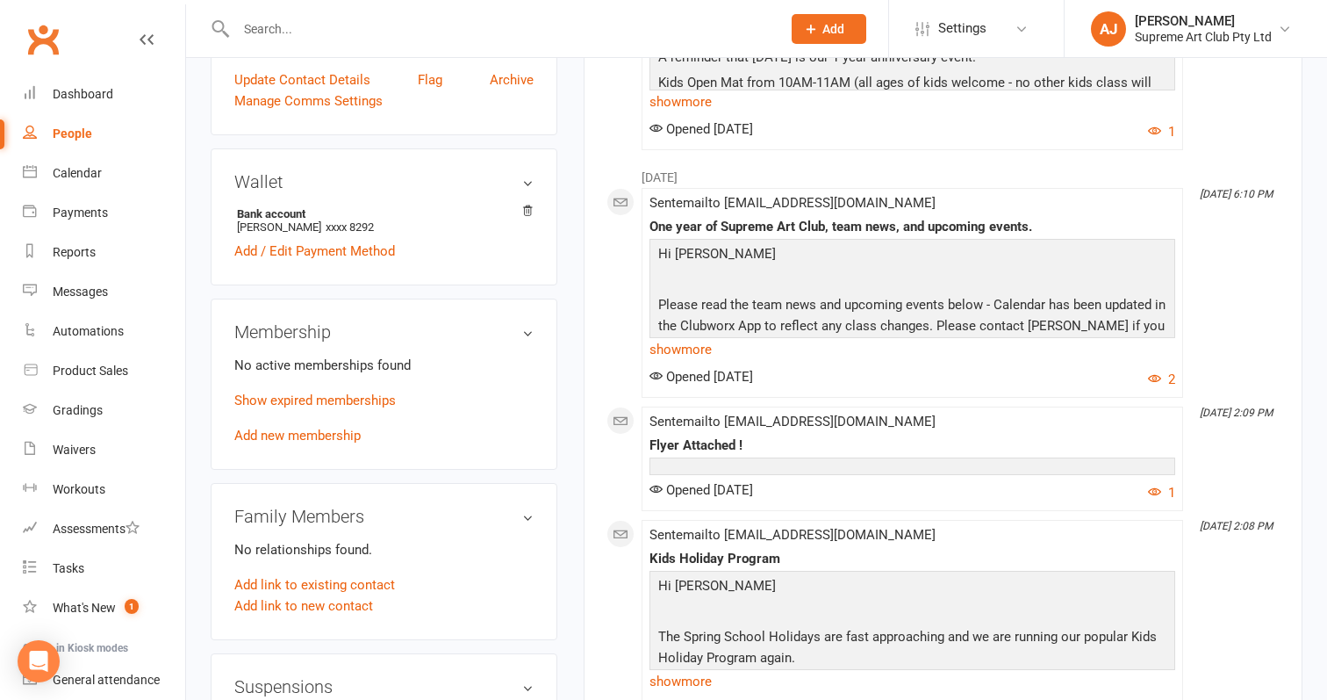
scroll to position [457, 0]
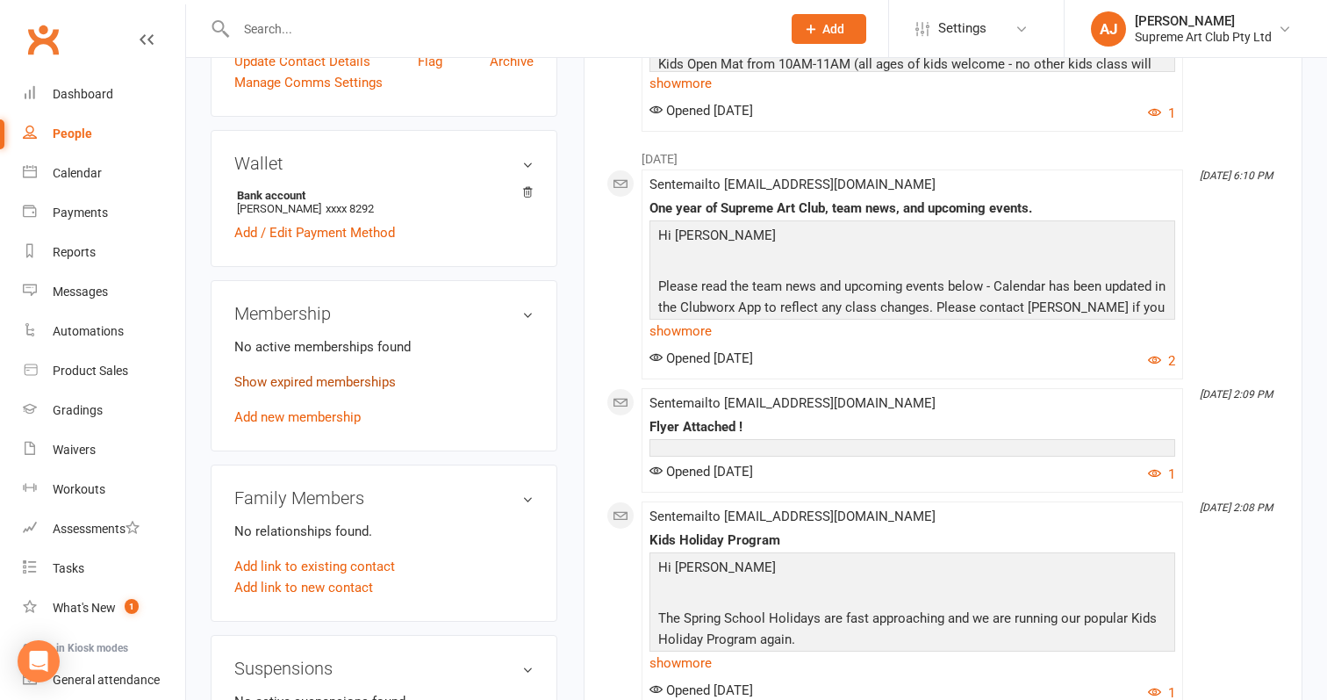
click at [346, 382] on link "Show expired memberships" at bounding box center [315, 382] width 162 height 16
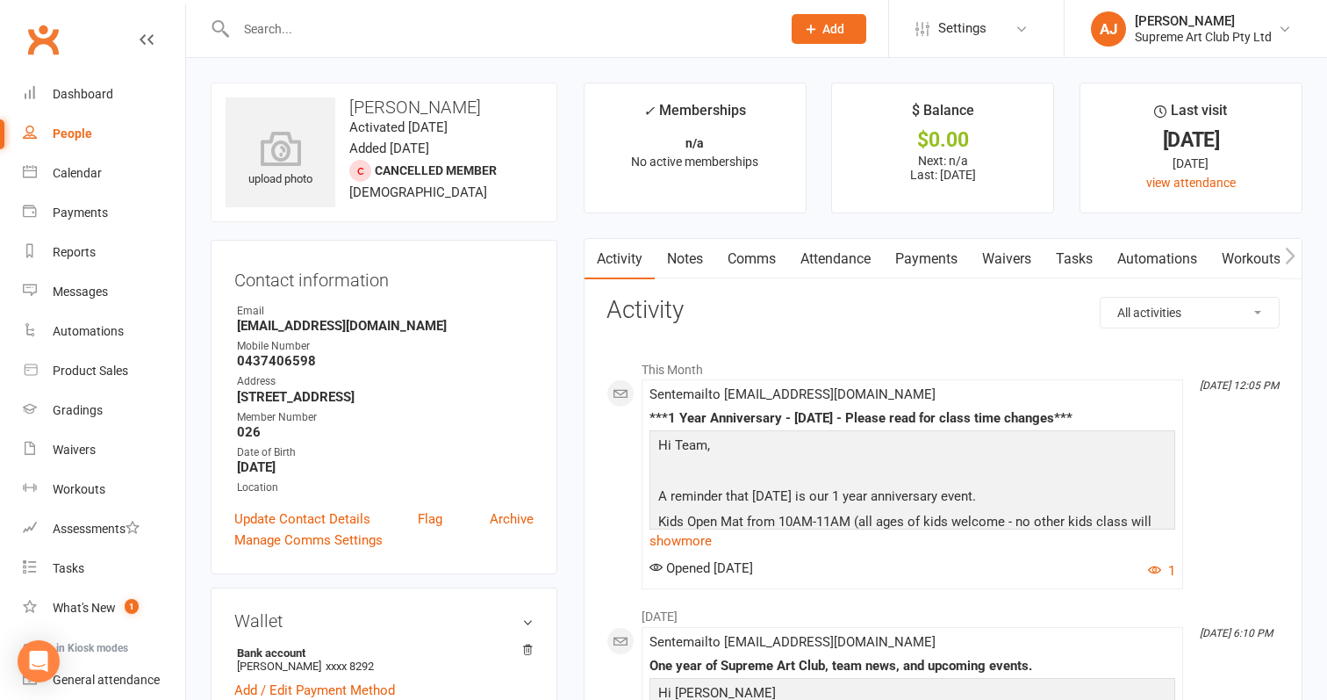
scroll to position [0, 0]
click at [82, 131] on div "People" at bounding box center [73, 133] width 40 height 14
select select "100"
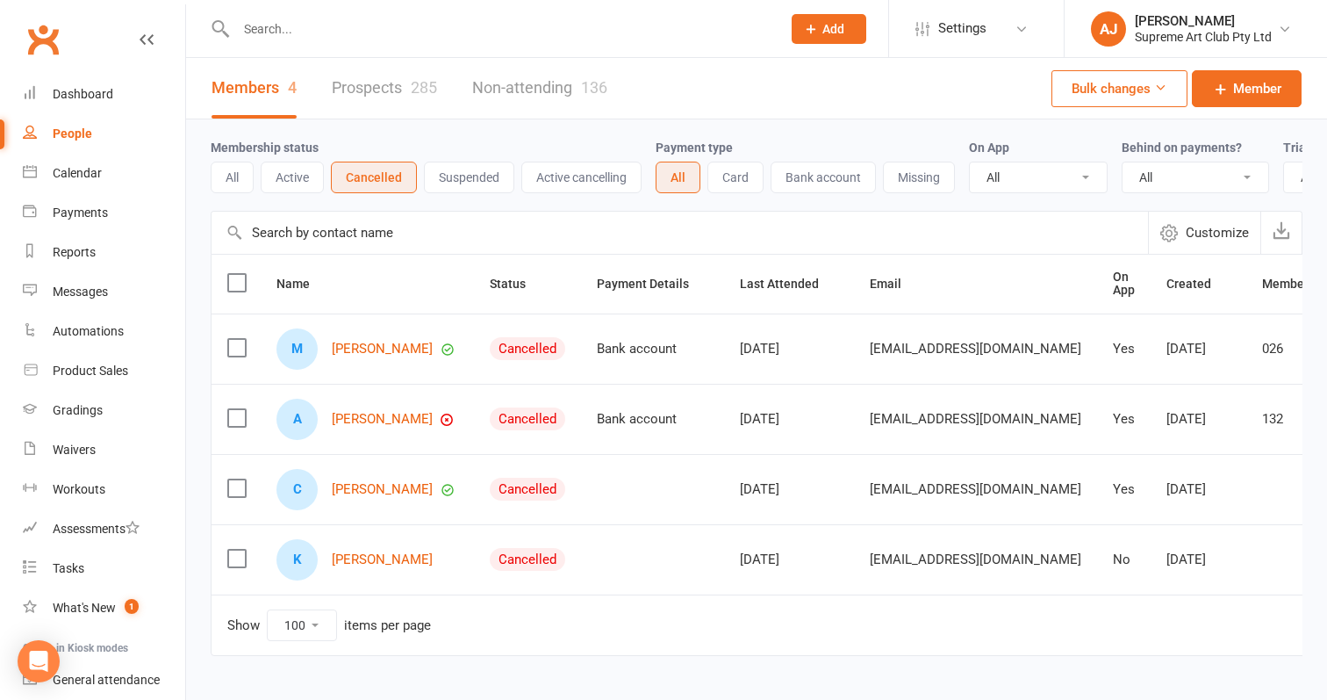
click at [465, 176] on button "Suspended" at bounding box center [469, 178] width 90 height 32
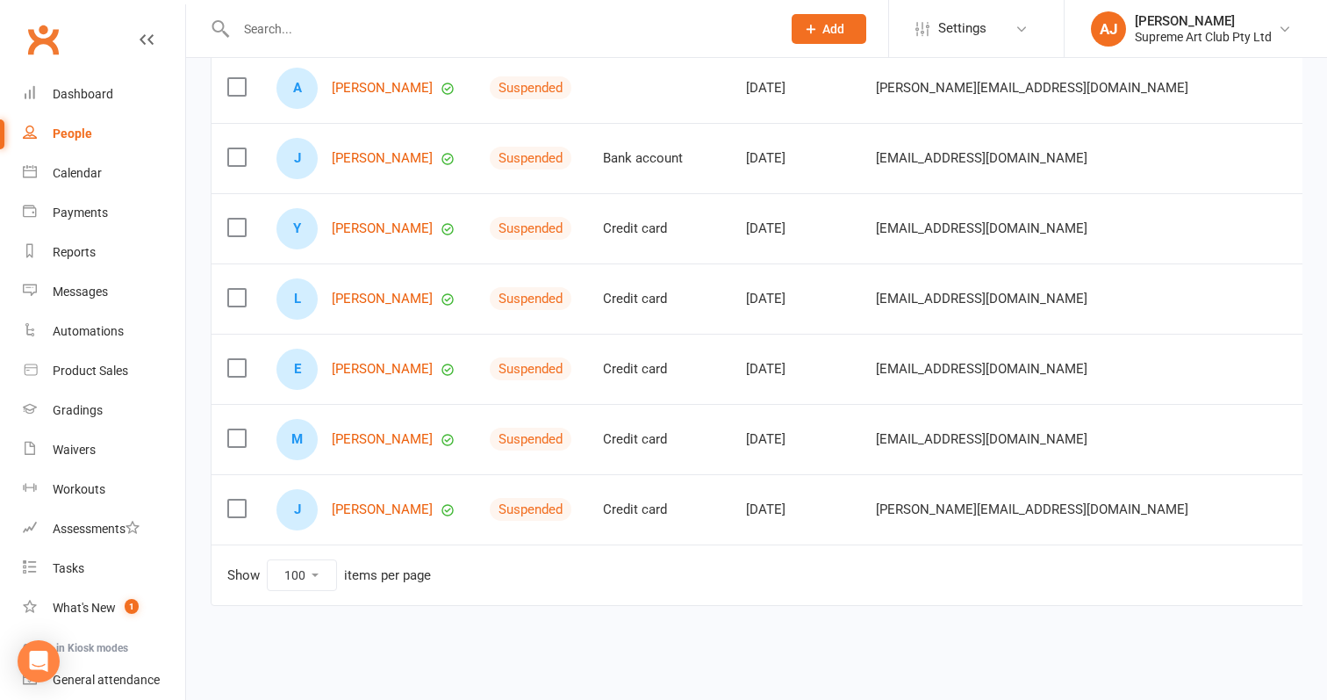
scroll to position [696, 0]
